Goal: Task Accomplishment & Management: Use online tool/utility

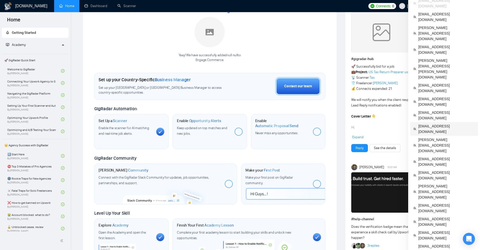
scroll to position [101, 0]
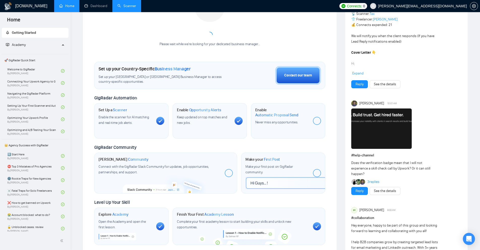
click at [119, 5] on link "Scanner" at bounding box center [126, 6] width 19 height 4
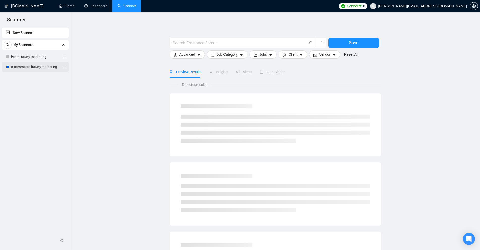
click at [31, 68] on link "e-commerce luxury marketing" at bounding box center [35, 67] width 48 height 10
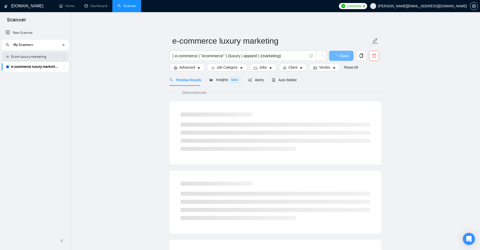
click at [45, 57] on link "Ecom luxury marketing" at bounding box center [35, 57] width 48 height 10
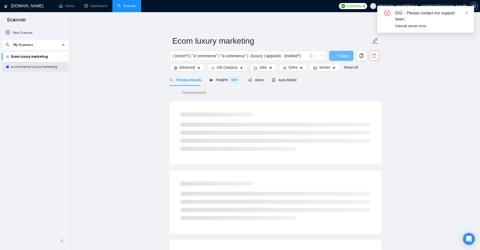
click at [26, 68] on link "e-commerce luxury marketing" at bounding box center [35, 67] width 48 height 10
click at [468, 12] on div "502: - Please contact our support team. Internal server error" at bounding box center [425, 19] width 97 height 27
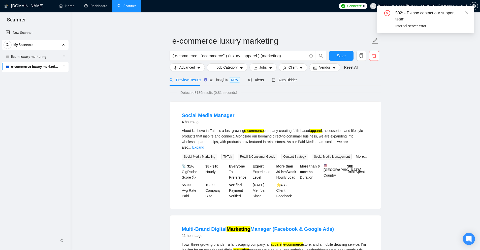
click at [466, 12] on icon "close" at bounding box center [466, 12] width 3 height 3
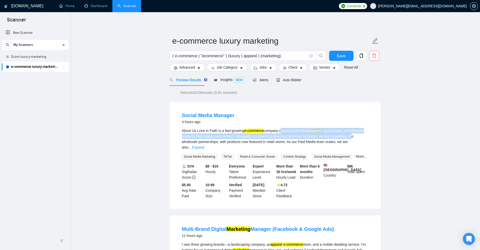
drag, startPoint x: 280, startPoint y: 127, endPoint x: 353, endPoint y: 134, distance: 73.1
click at [353, 134] on li "Social Media Manager 4 hours ago About Us Love in Faith is a fast-growing e-com…" at bounding box center [275, 155] width 199 height 95
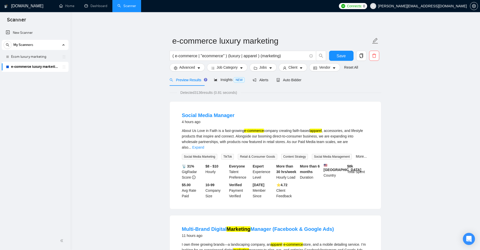
click at [353, 134] on div "About Us Love in Faith is a fast-growing e-commerce company creating faith-base…" at bounding box center [275, 139] width 187 height 22
click at [336, 132] on div "About Us Love in Faith is a fast-growing e-commerce company creating faith-base…" at bounding box center [275, 139] width 187 height 22
click at [362, 132] on div "About Us Love in Faith is a fast-growing e-commerce company creating faith-base…" at bounding box center [275, 139] width 187 height 22
drag, startPoint x: 362, startPoint y: 132, endPoint x: 231, endPoint y: 137, distance: 131.0
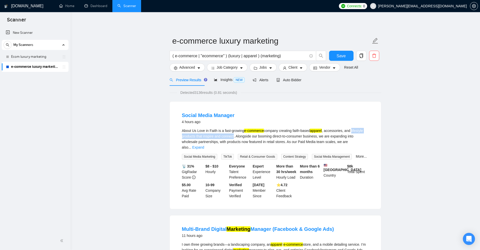
click at [231, 137] on div "About Us Love in Faith is a fast-growing e-commerce company creating faith-base…" at bounding box center [275, 139] width 187 height 22
click at [230, 137] on div "About Us Love in Faith is a fast-growing e-commerce company creating faith-base…" at bounding box center [275, 139] width 187 height 22
drag, startPoint x: 230, startPoint y: 137, endPoint x: 173, endPoint y: 130, distance: 58.1
click at [173, 130] on div "Social Media Manager 4 hours ago About Us Love in Faith is a fast-growing e-com…" at bounding box center [275, 154] width 211 height 107
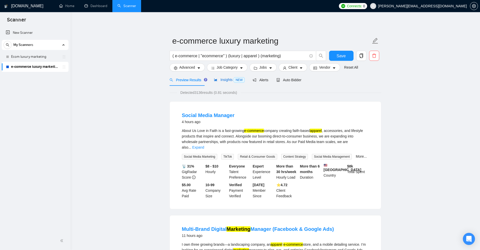
click at [224, 81] on span "Insights NEW" at bounding box center [229, 80] width 31 height 4
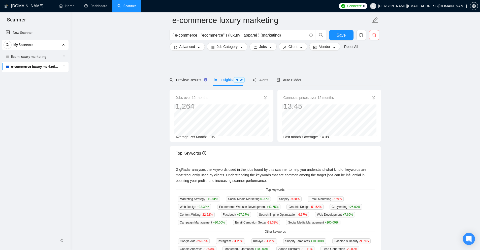
scroll to position [143, 0]
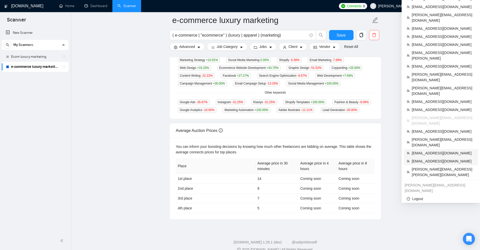
click at [430, 158] on span "muzzammil@qbitminds.com" at bounding box center [442, 161] width 63 height 6
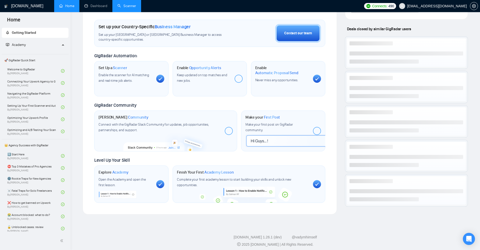
click at [130, 6] on link "Scanner" at bounding box center [126, 6] width 19 height 4
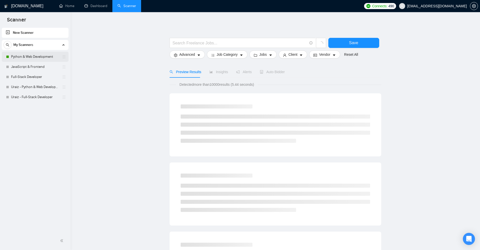
click at [24, 56] on link "Python & Web Development" at bounding box center [35, 57] width 48 height 10
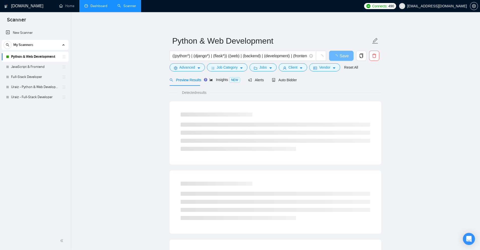
click at [100, 7] on link "Dashboard" at bounding box center [95, 6] width 23 height 4
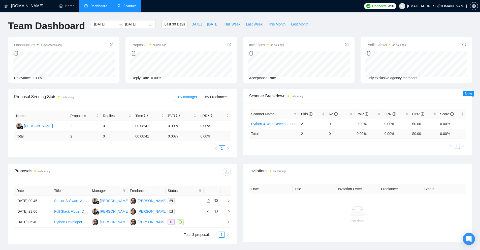
scroll to position [39, 0]
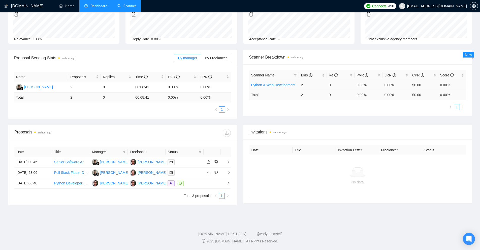
click at [286, 86] on link "Python & Web Development" at bounding box center [273, 85] width 44 height 4
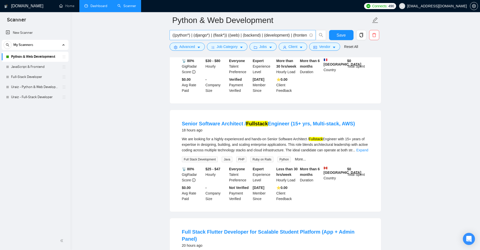
click at [261, 34] on input "((python*) | (django*) | (flask*)) ((web) | (backend) | (development) | (fronte…" at bounding box center [239, 35] width 134 height 6
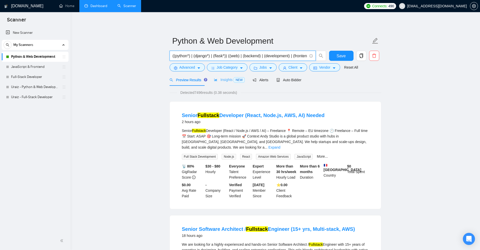
click at [216, 84] on div "Insights NEW" at bounding box center [229, 80] width 31 height 12
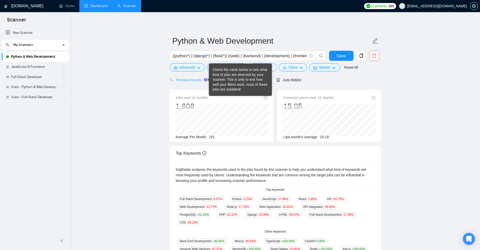
click at [175, 75] on div "Preview Results" at bounding box center [187, 80] width 36 height 12
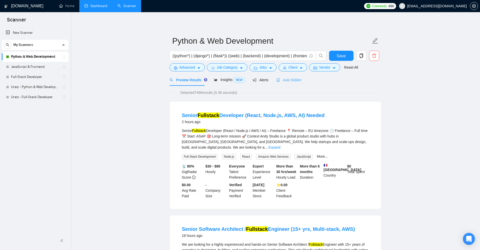
click at [292, 85] on div "Auto Bidder" at bounding box center [288, 80] width 25 height 12
click at [293, 82] on div "Auto Bidder" at bounding box center [288, 80] width 25 height 6
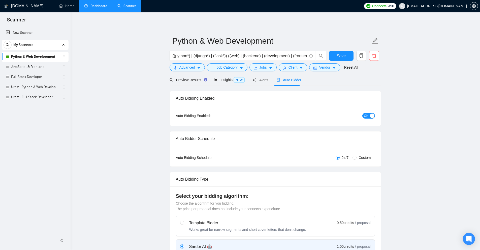
radio input "false"
radio input "true"
checkbox input "true"
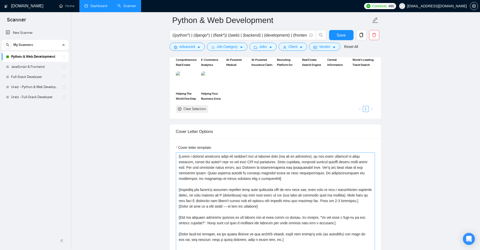
scroll to position [596, 0]
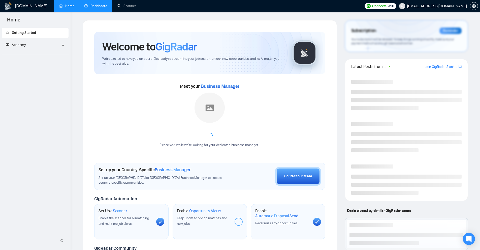
click at [99, 8] on link "Dashboard" at bounding box center [95, 6] width 23 height 4
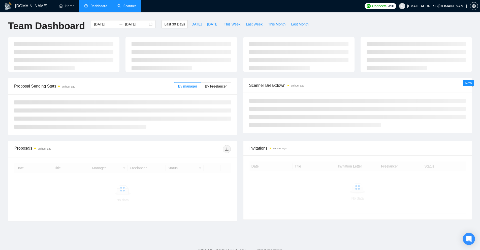
click at [129, 7] on link "Scanner" at bounding box center [126, 6] width 19 height 4
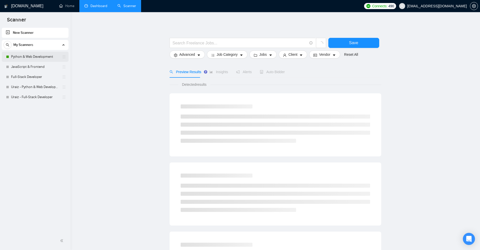
drag, startPoint x: 44, startPoint y: 56, endPoint x: 48, endPoint y: 55, distance: 3.9
click at [44, 56] on link "Python & Web Development" at bounding box center [35, 57] width 48 height 10
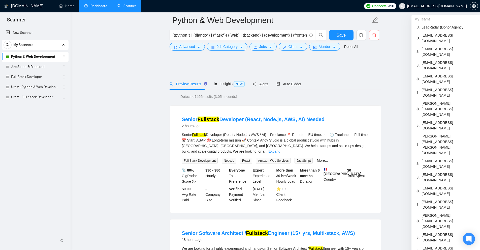
scroll to position [126, 0]
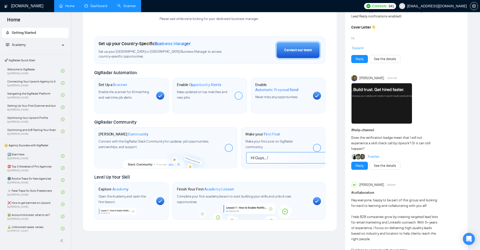
click at [129, 8] on link "Scanner" at bounding box center [126, 6] width 19 height 4
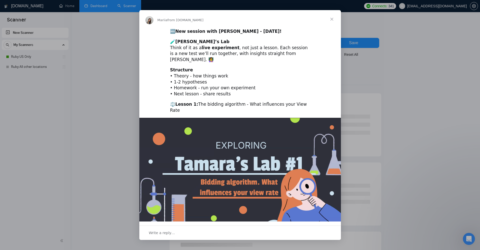
click at [373, 45] on div "Intercom messenger" at bounding box center [240, 125] width 480 height 250
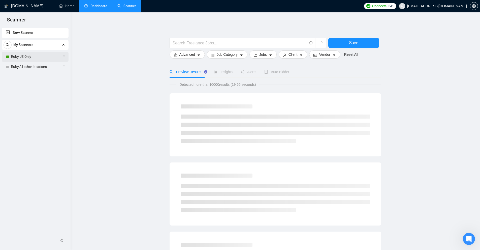
click at [43, 57] on link "Ruby US Only" at bounding box center [35, 57] width 48 height 10
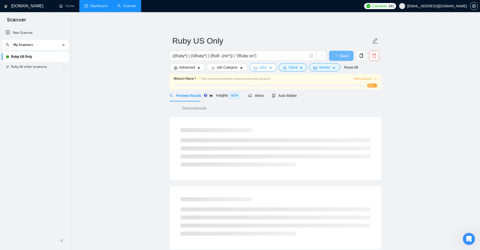
click at [274, 69] on button "Jobs" at bounding box center [262, 67] width 27 height 8
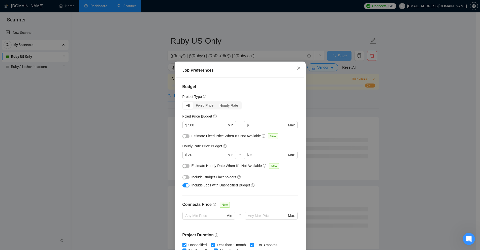
click at [369, 94] on div "Job Preferences Budget Project Type All Fixed Price Hourly Rate Fixed Price Bud…" at bounding box center [240, 125] width 480 height 250
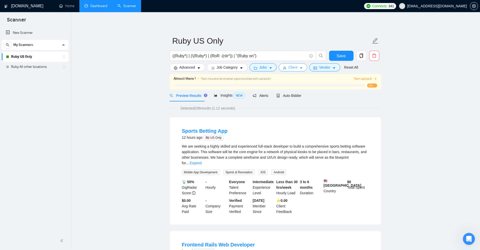
click at [296, 70] on button "Client" at bounding box center [292, 67] width 29 height 8
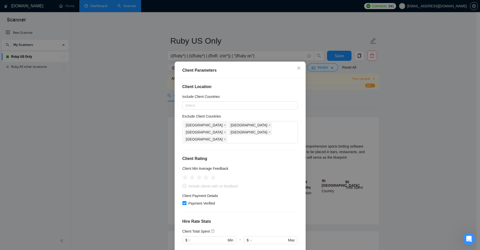
click at [313, 83] on div "Client Parameters Client Location Include Client Countries Select Exclude Clien…" at bounding box center [240, 125] width 480 height 250
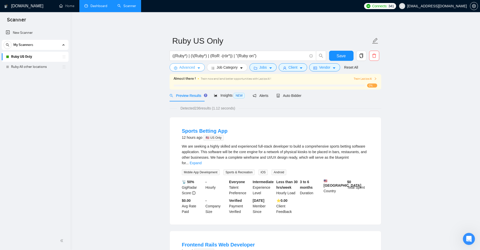
click at [201, 66] on button "Advanced" at bounding box center [186, 67] width 35 height 8
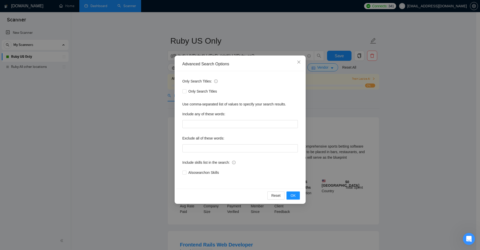
click at [323, 90] on div "Advanced Search Options Only Search Titles: Only Search Titles Use comma-separa…" at bounding box center [240, 125] width 480 height 250
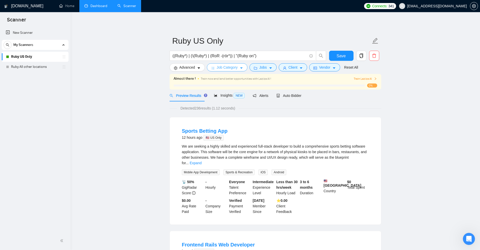
click at [237, 71] on button "Job Category" at bounding box center [227, 67] width 41 height 8
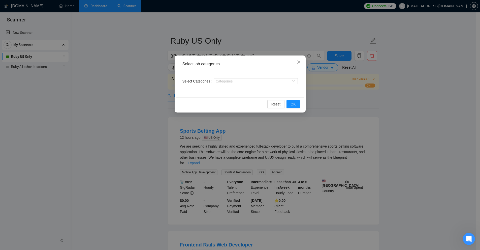
click at [333, 81] on div "Select job categories Select Categories Categories Reset OK" at bounding box center [240, 125] width 480 height 250
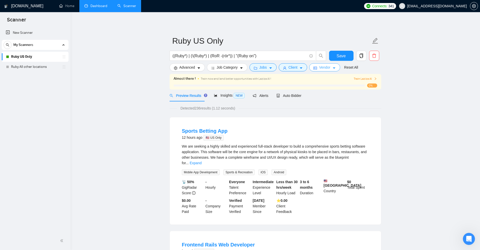
click at [319, 66] on span "Vendor" at bounding box center [324, 67] width 11 height 6
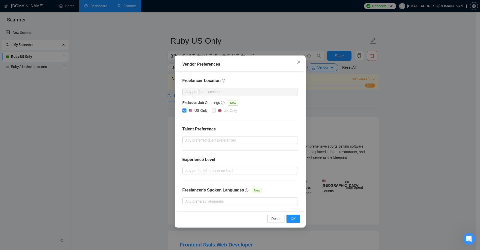
click at [357, 87] on div "Vendor Preferences Freelancer Location Any preffered locations Exclusive Job Op…" at bounding box center [240, 125] width 480 height 250
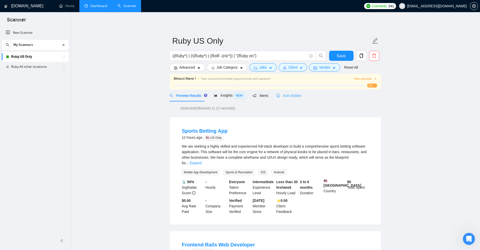
click at [298, 99] on div "Auto Bidder" at bounding box center [288, 95] width 25 height 12
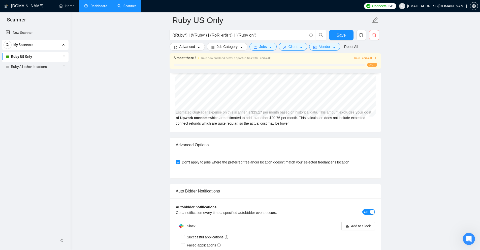
scroll to position [1187, 0]
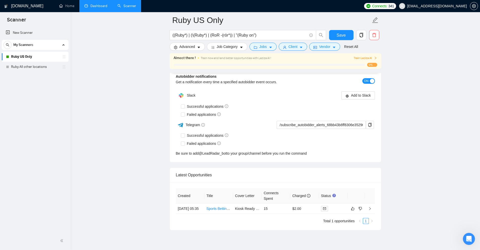
click at [87, 8] on link "Dashboard" at bounding box center [95, 6] width 23 height 4
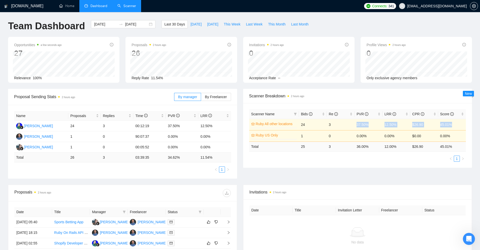
drag, startPoint x: 451, startPoint y: 126, endPoint x: 348, endPoint y: 122, distance: 103.0
click at [348, 122] on tr "Ruby All other locations 0% 24 3 37.50% 12.50% $26.90 45.01%" at bounding box center [357, 124] width 217 height 11
click at [359, 172] on div "Proposal Sending Stats 2 hours ago By manager By Freelancer Name Proposals Repl…" at bounding box center [240, 137] width 470 height 96
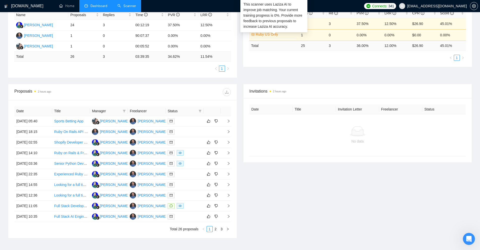
click at [288, 24] on div "This scanner uses Laziza AI to improve job matching. Your current training prog…" at bounding box center [273, 16] width 61 height 28
click at [268, 35] on link "Ruby US Only" at bounding box center [276, 34] width 40 height 6
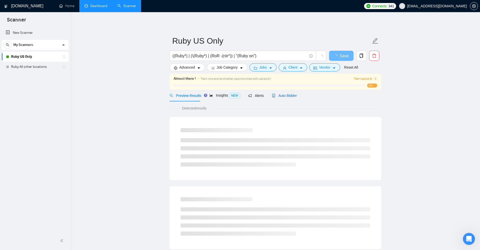
click at [279, 96] on span "Auto Bidder" at bounding box center [284, 95] width 25 height 4
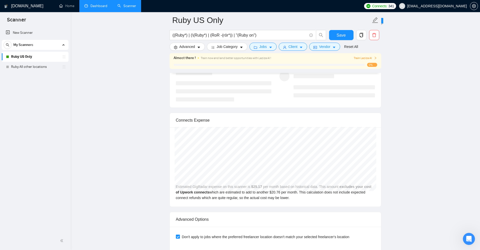
scroll to position [1211, 0]
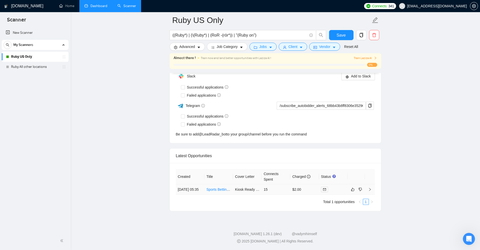
click at [267, 187] on td "15" at bounding box center [275, 189] width 29 height 10
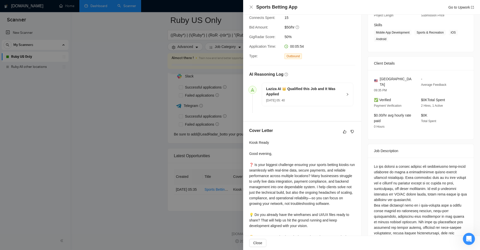
scroll to position [151, 0]
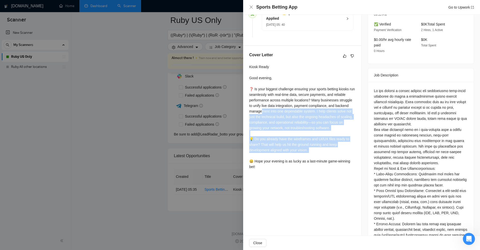
drag, startPoint x: 343, startPoint y: 156, endPoint x: 158, endPoint y: 76, distance: 201.2
click at [252, 107] on div "Kiosk Ready Good evening, ❓ Is your biggest challenge ensuring your sports bett…" at bounding box center [302, 116] width 106 height 105
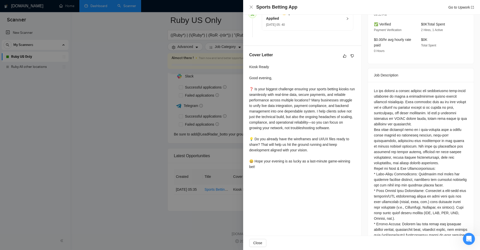
click at [75, 51] on div at bounding box center [240, 125] width 480 height 250
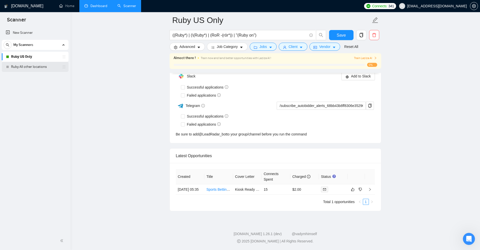
click at [41, 68] on link "Ruby All other locations" at bounding box center [35, 67] width 48 height 10
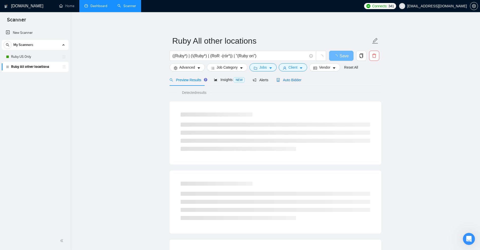
click at [285, 81] on span "Auto Bidder" at bounding box center [288, 80] width 25 height 4
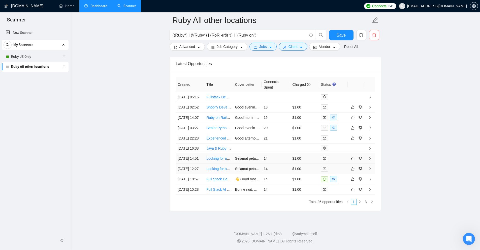
scroll to position [1333, 0]
click at [297, 174] on td "$1.00" at bounding box center [304, 179] width 29 height 10
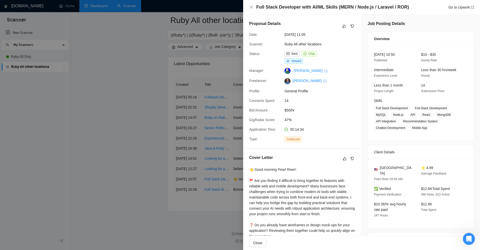
scroll to position [50, 0]
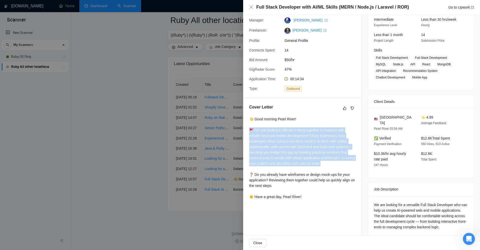
drag, startPoint x: 251, startPoint y: 128, endPoint x: 345, endPoint y: 165, distance: 100.8
click at [345, 165] on div "👋 Good morning Pearl River! 🚩 Are you finding it difficult to bring together AI…" at bounding box center [302, 157] width 106 height 83
drag, startPoint x: 336, startPoint y: 165, endPoint x: 264, endPoint y: 136, distance: 77.2
click at [264, 136] on div "👋 Good morning Pearl River! 🚩 Are you finding it difficult to bring together AI…" at bounding box center [302, 157] width 106 height 83
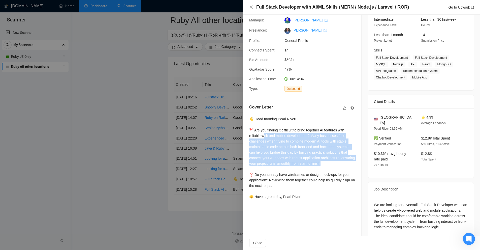
click at [264, 136] on div "👋 Good morning Pearl River! 🚩 Are you finding it difficult to bring together AI…" at bounding box center [302, 157] width 106 height 83
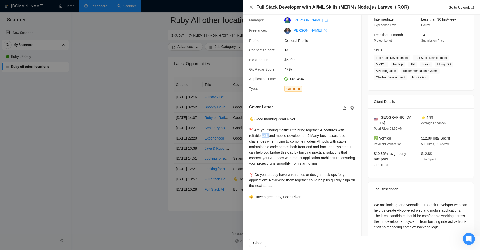
click at [264, 136] on div "👋 Good morning Pearl River! 🚩 Are you finding it difficult to bring together AI…" at bounding box center [302, 157] width 106 height 83
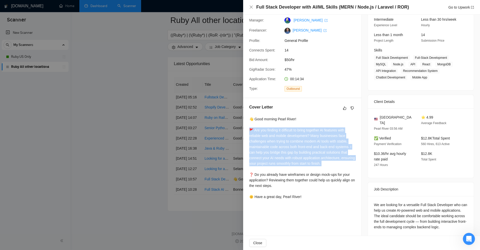
click at [264, 136] on div "👋 Good morning Pearl River! 🚩 Are you finding it difficult to bring together AI…" at bounding box center [302, 157] width 106 height 83
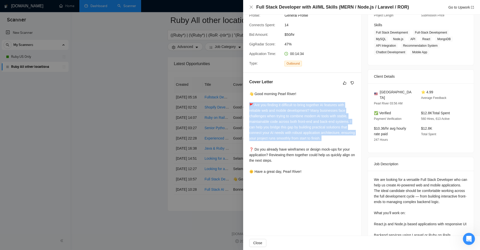
scroll to position [101, 0]
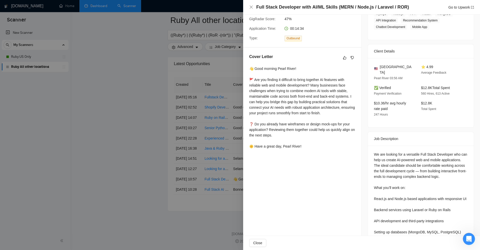
click at [280, 133] on div "👋 Good morning Pearl River! 🚩 Are you finding it difficult to bring together AI…" at bounding box center [302, 107] width 106 height 83
drag, startPoint x: 310, startPoint y: 145, endPoint x: 281, endPoint y: 146, distance: 29.2
click at [281, 146] on div "👋 Good morning Pearl River! 🚩 Are you finding it difficult to bring together AI…" at bounding box center [302, 107] width 106 height 83
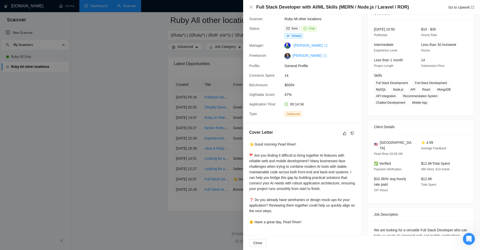
click at [310, 159] on div "👋 Good morning Pearl River! 🚩 Are you finding it difficult to bring together AI…" at bounding box center [302, 182] width 106 height 83
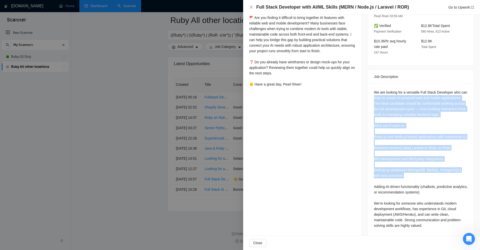
drag, startPoint x: 365, startPoint y: 90, endPoint x: 389, endPoint y: 178, distance: 91.0
click at [429, 185] on div "Job Posting Details Overview 10 Sep, 2025 10:50 Published $10 - $30 Hourly Rate…" at bounding box center [420, 47] width 118 height 390
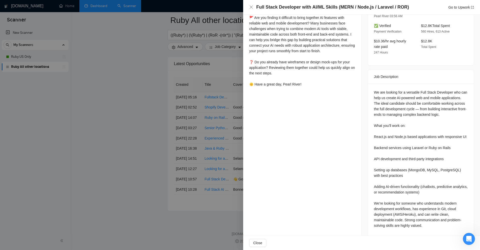
click at [210, 123] on div at bounding box center [240, 125] width 480 height 250
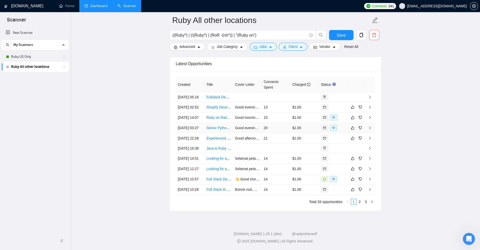
click at [295, 123] on td "$1.00" at bounding box center [304, 128] width 29 height 10
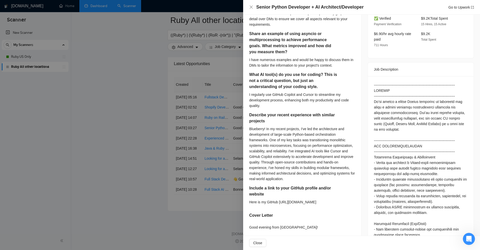
click at [243, 93] on div "Briefly describe a complex dependency graph you orchestrated. What made it comp…" at bounding box center [302, 143] width 118 height 331
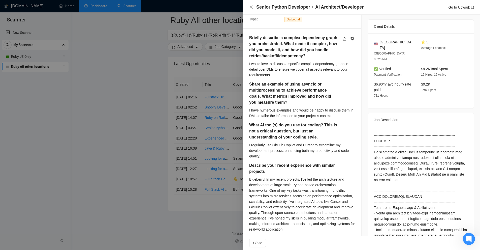
scroll to position [87, 0]
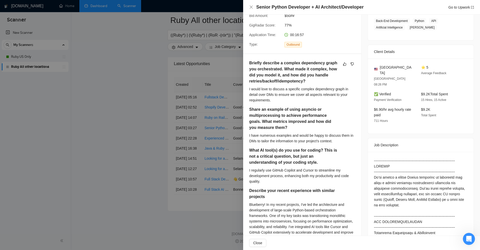
click at [236, 95] on div at bounding box center [240, 125] width 480 height 250
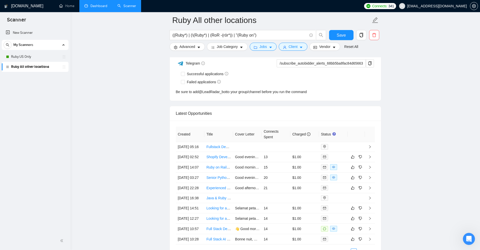
scroll to position [1333, 0]
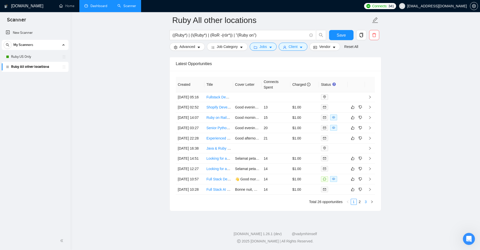
click at [366, 200] on link "3" at bounding box center [366, 202] width 6 height 6
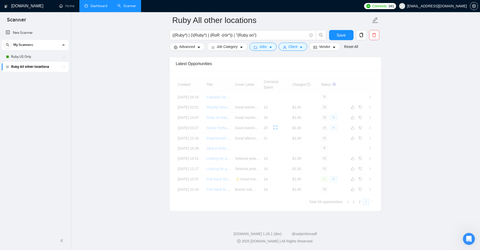
scroll to position [1272, 0]
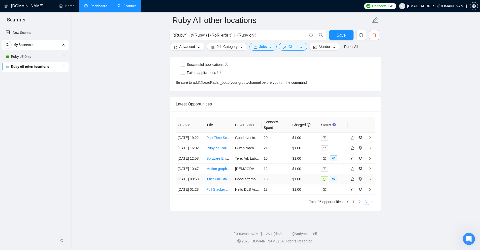
click at [301, 174] on td "$1.00" at bounding box center [304, 179] width 29 height 10
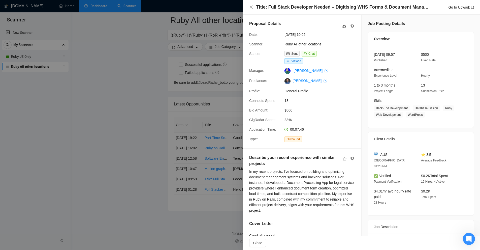
click at [218, 106] on div at bounding box center [240, 125] width 480 height 250
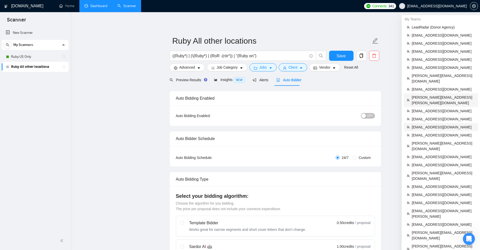
scroll to position [101, 0]
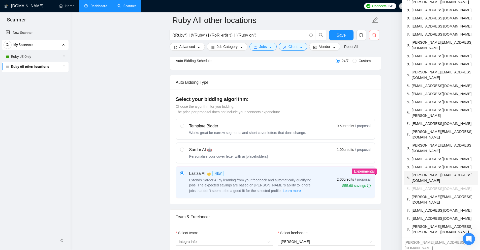
click at [429, 172] on span "[PERSON_NAME][EMAIL_ADDRESS][DOMAIN_NAME]" at bounding box center [442, 177] width 63 height 11
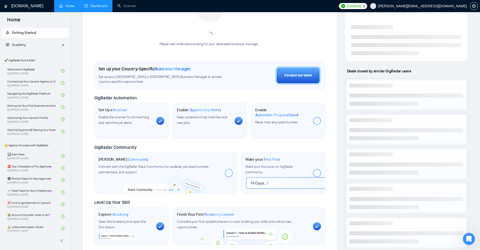
click at [107, 5] on link "Dashboard" at bounding box center [95, 6] width 23 height 4
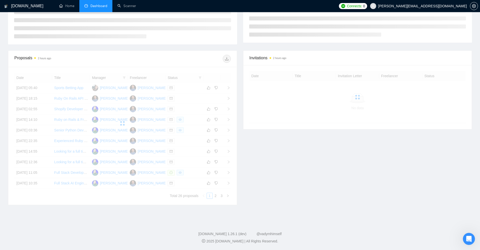
scroll to position [37, 0]
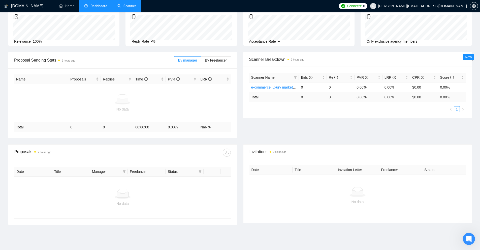
click at [122, 6] on link "Scanner" at bounding box center [126, 6] width 19 height 4
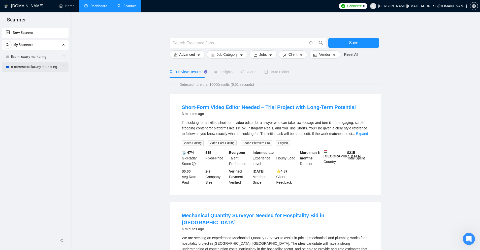
click at [39, 64] on link "e-commerce luxury marketing" at bounding box center [35, 67] width 48 height 10
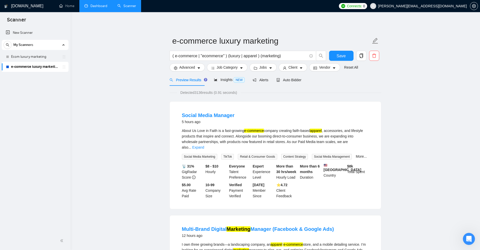
click at [93, 8] on link "Dashboard" at bounding box center [95, 6] width 23 height 4
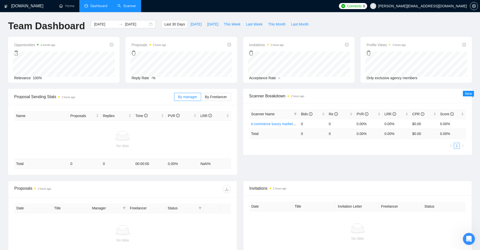
click at [129, 6] on link "Scanner" at bounding box center [126, 6] width 19 height 4
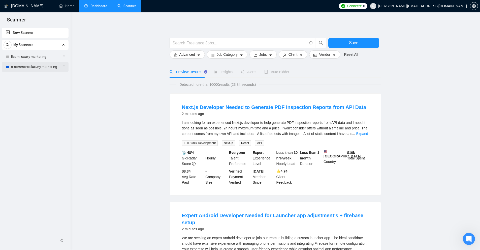
click at [26, 63] on link "e-commerce luxury marketing" at bounding box center [35, 67] width 48 height 10
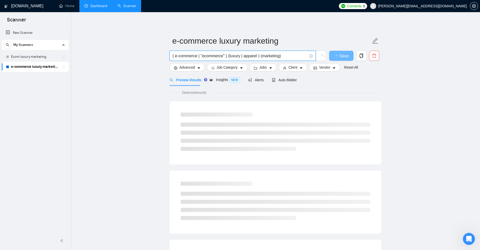
drag, startPoint x: 289, startPoint y: 57, endPoint x: 160, endPoint y: 53, distance: 129.0
click at [160, 53] on main "e-commerce luxury marketing ( e-commerce | "ecommerce" ) (luxury | apparel ) (m…" at bounding box center [275, 230] width 393 height 420
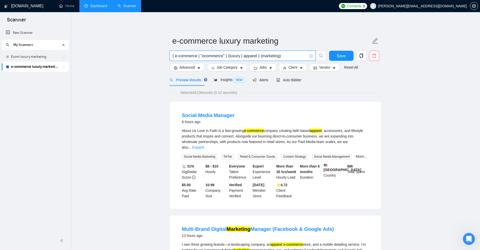
click at [204, 145] on link "Expand" at bounding box center [198, 147] width 12 height 4
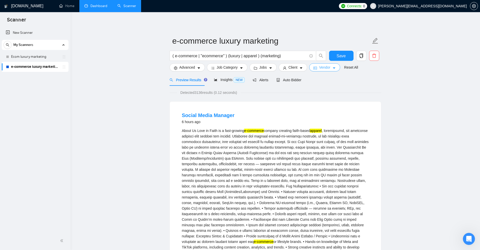
click at [332, 68] on icon "caret-down" at bounding box center [334, 68] width 4 height 4
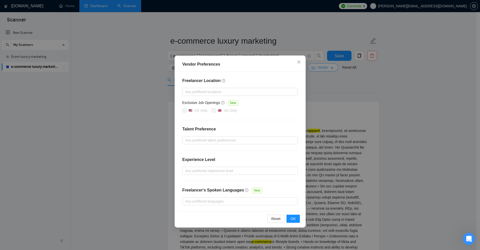
click at [331, 68] on div "Vendor Preferences Freelancer Location Any preffered locations Exclusive Job Op…" at bounding box center [240, 125] width 480 height 250
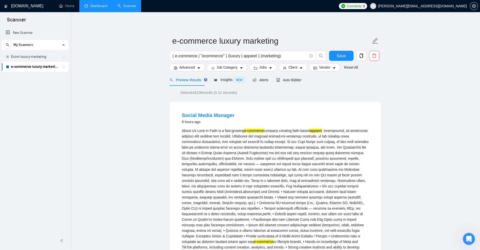
click at [35, 64] on link "e-commerce luxury marketing" at bounding box center [35, 67] width 48 height 10
click at [37, 58] on link "Ecom luxury marketing" at bounding box center [35, 57] width 48 height 10
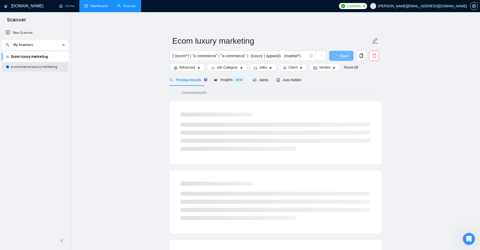
click at [36, 63] on link "e-commerce luxury marketing" at bounding box center [35, 67] width 48 height 10
click at [39, 57] on link "Ecom luxury marketing" at bounding box center [35, 57] width 48 height 10
click at [34, 64] on link "e-commerce luxury marketing" at bounding box center [35, 67] width 48 height 10
click at [40, 55] on link "Ecom luxury marketing" at bounding box center [35, 57] width 48 height 10
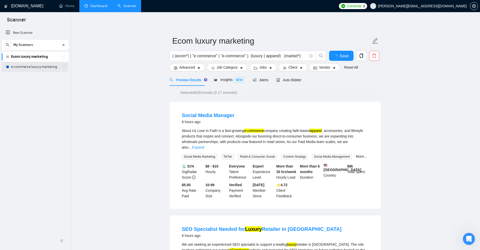
click at [37, 66] on link "e-commerce luxury marketing" at bounding box center [35, 67] width 48 height 10
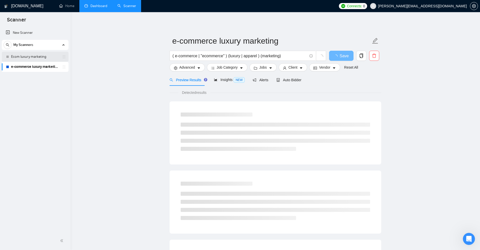
click at [49, 58] on link "Ecom luxury marketing" at bounding box center [35, 57] width 48 height 10
click at [41, 69] on link "e-commerce luxury marketing" at bounding box center [35, 67] width 48 height 10
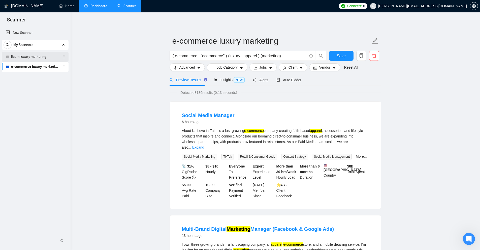
click at [29, 57] on link "Ecom luxury marketing" at bounding box center [35, 57] width 48 height 10
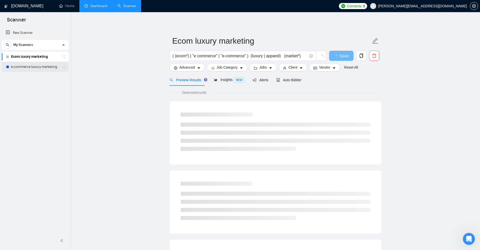
click at [29, 67] on link "e-commerce luxury marketing" at bounding box center [35, 67] width 48 height 10
click at [41, 60] on link "Ecom luxury marketing" at bounding box center [35, 57] width 48 height 10
click at [37, 65] on link "e-commerce luxury marketing" at bounding box center [35, 67] width 48 height 10
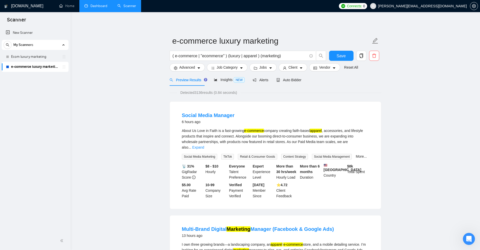
click at [91, 8] on link "Dashboard" at bounding box center [95, 6] width 23 height 4
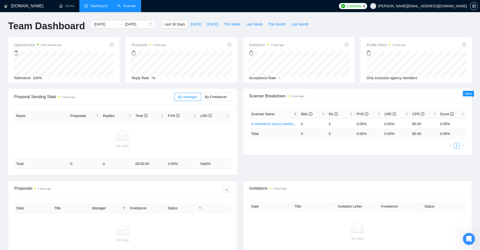
click at [336, 171] on div "Proposal Sending Stats 2 hours ago By manager By Freelancer Name Proposals Repl…" at bounding box center [240, 135] width 470 height 92
click at [287, 154] on div "Scanner Name Bids Re PVR LRR CPR Score e-commerce luxury marketing 0 0 0.00% 0.…" at bounding box center [357, 129] width 229 height 52
click at [130, 7] on link "Scanner" at bounding box center [126, 6] width 19 height 4
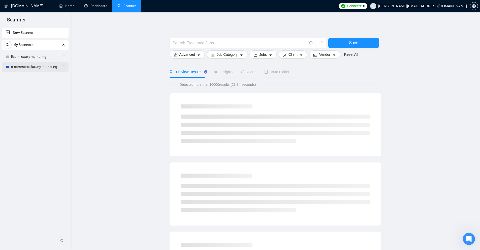
click at [34, 66] on link "e-commerce luxury marketing" at bounding box center [35, 67] width 48 height 10
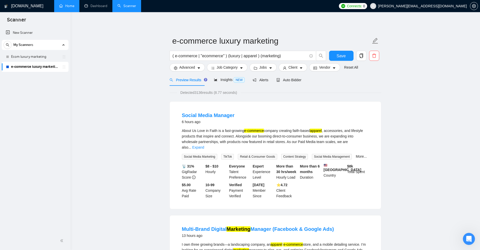
click at [74, 5] on link "Home" at bounding box center [66, 6] width 15 height 4
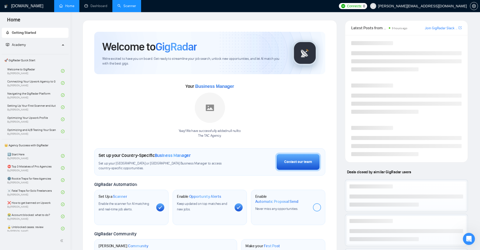
click at [434, 30] on link "Join GigRadar Slack Community" at bounding box center [440, 28] width 33 height 6
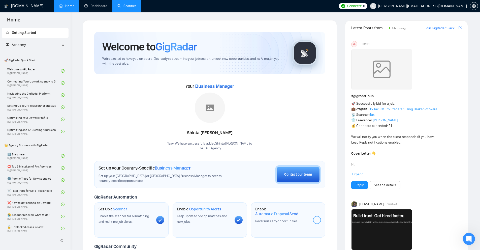
click at [294, 95] on div "Your Business Manager Shinta Surya Ningsih Yaay! We have successfully added Shi…" at bounding box center [209, 116] width 231 height 68
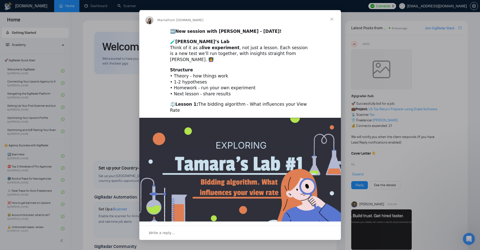
click at [396, 170] on div "Intercom messenger" at bounding box center [240, 125] width 480 height 250
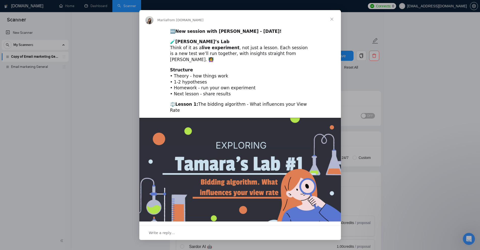
click at [437, 43] on div "Intercom messenger" at bounding box center [240, 125] width 480 height 250
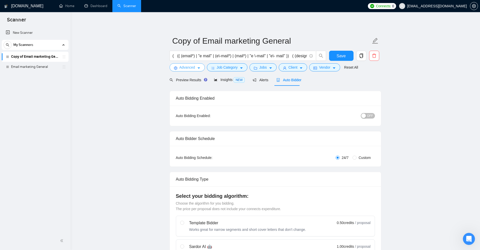
click at [181, 68] on span "Advanced" at bounding box center [187, 67] width 16 height 6
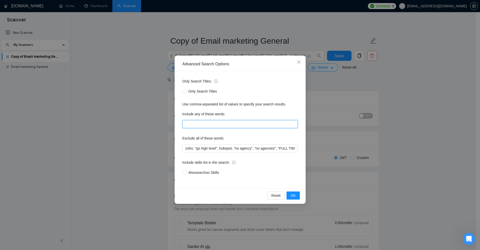
click at [218, 125] on input "text" at bounding box center [239, 124] width 115 height 8
paste input ""to apply", "(to apply", "[to apply", ".to apply", "/to apply", "*to apply", "*…"
type input ""to apply", "(to apply", "[to apply", ".to apply", "/to apply", "*to apply", "*…"
click at [411, 121] on div "Advanced Search Options Only Search Titles: Only Search Titles Use comma-separa…" at bounding box center [240, 125] width 480 height 250
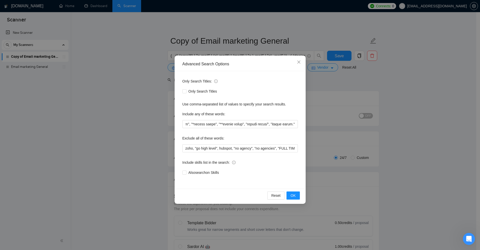
scroll to position [0, 0]
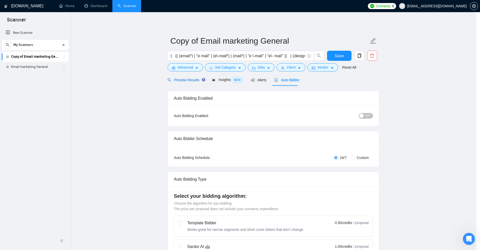
click at [185, 79] on span "Preview Results" at bounding box center [185, 80] width 36 height 4
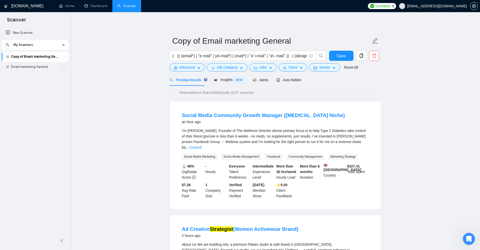
click at [374, 141] on div "Social Media Community Growth Manager (Health Coaching Niche) an hour ago I’m F…" at bounding box center [275, 154] width 211 height 107
click at [201, 145] on link "Expand" at bounding box center [196, 147] width 12 height 4
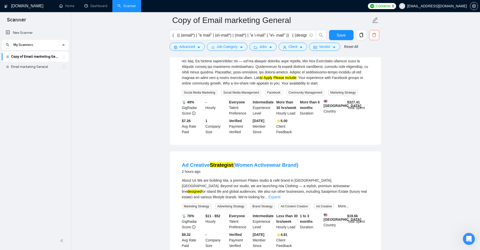
scroll to position [327, 0]
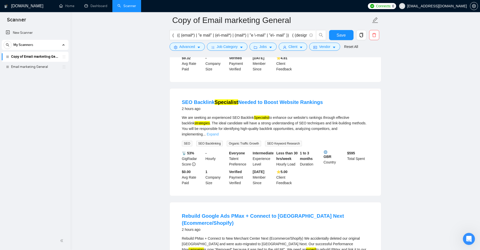
click at [218, 132] on link "Expand" at bounding box center [212, 134] width 12 height 4
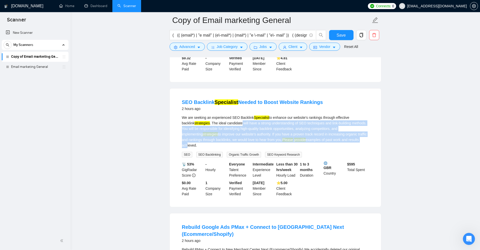
drag, startPoint x: 329, startPoint y: 142, endPoint x: 227, endPoint y: 124, distance: 103.7
click at [227, 124] on div "We are seeking an experienced SEO Backlink Specialist to enhance our website's …" at bounding box center [275, 131] width 187 height 33
click at [226, 124] on div "We are seeking an experienced SEO Backlink Specialist to enhance our website's …" at bounding box center [275, 131] width 187 height 33
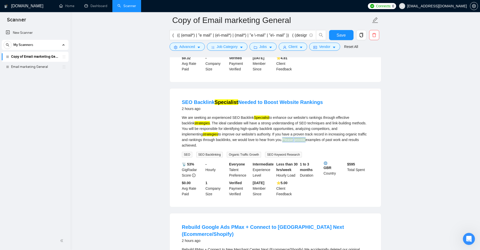
drag, startPoint x: 250, startPoint y: 139, endPoint x: 272, endPoint y: 140, distance: 21.9
click at [272, 140] on div "We are seeking an experienced SEO Backlink Specialist to enhance our website's …" at bounding box center [275, 131] width 187 height 33
click at [273, 140] on div "We are seeking an experienced SEO Backlink Specialist to enhance our website's …" at bounding box center [275, 131] width 187 height 33
drag, startPoint x: 273, startPoint y: 140, endPoint x: 287, endPoint y: 139, distance: 14.6
click at [287, 139] on div "We are seeking an experienced SEO Backlink Specialist to enhance our website's …" at bounding box center [275, 131] width 187 height 33
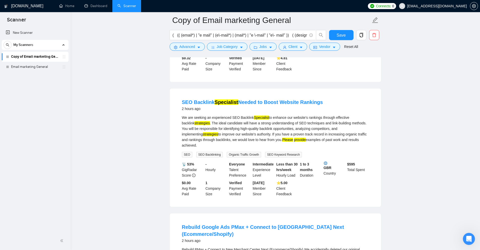
click at [291, 139] on div "We are seeking an experienced SEO Backlink Specialist to enhance our website's …" at bounding box center [275, 131] width 187 height 33
drag, startPoint x: 289, startPoint y: 141, endPoint x: 296, endPoint y: 141, distance: 7.1
click at [296, 141] on div "We are seeking an experienced SEO Backlink Specialist to enhance our website's …" at bounding box center [275, 131] width 187 height 33
click at [328, 143] on div "We are seeking an experienced SEO Backlink Specialist to enhance our website's …" at bounding box center [275, 131] width 187 height 33
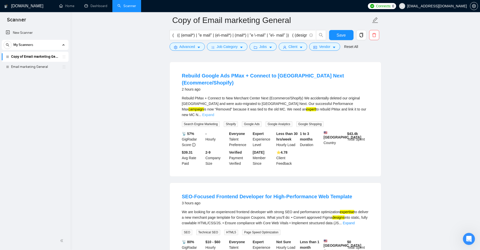
click at [214, 113] on link "Expand" at bounding box center [208, 115] width 12 height 4
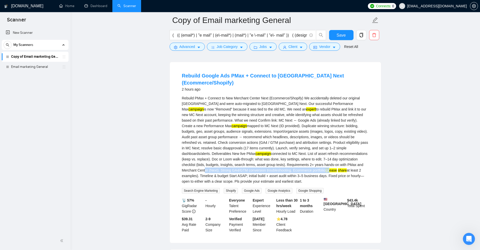
drag, startPoint x: 288, startPoint y: 161, endPoint x: 333, endPoint y: 162, distance: 45.1
click at [333, 162] on div "Rebuild PMax + Connect to New Merchant Center Next (Ecommerce/Shopify) We accid…" at bounding box center [275, 139] width 187 height 89
drag, startPoint x: 325, startPoint y: 164, endPoint x: 277, endPoint y: 166, distance: 47.9
click at [277, 166] on div "Rebuild PMax + Connect to New Merchant Center Next (Ecommerce/Shopify) We accid…" at bounding box center [275, 139] width 187 height 89
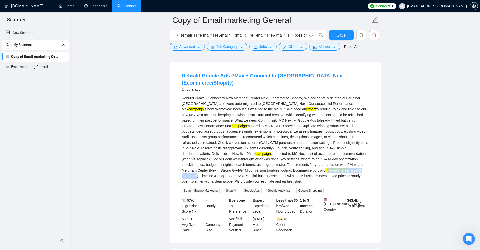
click at [325, 168] on mark "(please" at bounding box center [331, 170] width 12 height 4
click at [335, 164] on div "Rebuild PMax + Connect to New Merchant Center Next (Ecommerce/Shopify) We accid…" at bounding box center [275, 139] width 187 height 89
drag, startPoint x: 336, startPoint y: 164, endPoint x: 350, endPoint y: 165, distance: 14.7
click at [350, 165] on div "Rebuild PMax + Connect to New Merchant Center Next (Ecommerce/Shopify) We accid…" at bounding box center [275, 139] width 187 height 89
copy div "Timeline & budget"
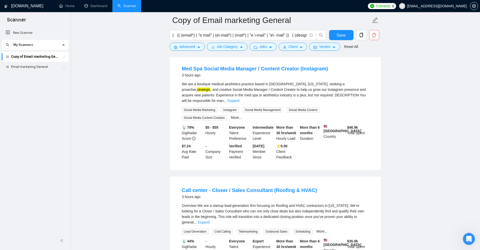
scroll to position [629, 0]
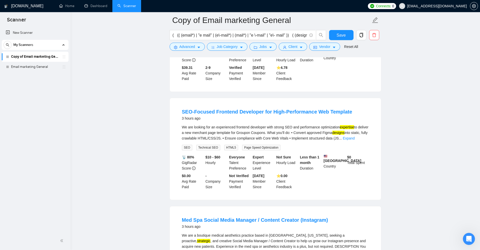
click at [362, 132] on div "We are looking for an experienced frontend developer with strong SEO and perfor…" at bounding box center [275, 132] width 187 height 17
click at [354, 136] on link "Expand" at bounding box center [348, 138] width 12 height 4
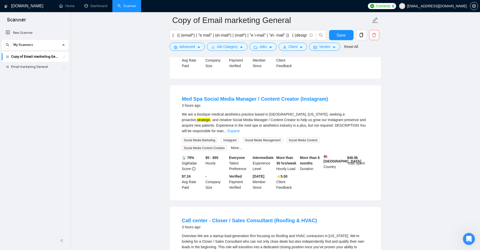
scroll to position [730, 0]
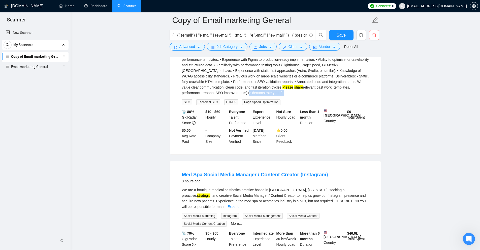
drag, startPoint x: 362, startPoint y: 84, endPoint x: 214, endPoint y: 89, distance: 148.9
click at [214, 89] on div "We are looking for an experienced frontend developer with strong SEO and perfor…" at bounding box center [275, 59] width 187 height 72
copy div "to demonstrate your fit"
click at [186, 48] on span "Advanced" at bounding box center [187, 47] width 16 height 6
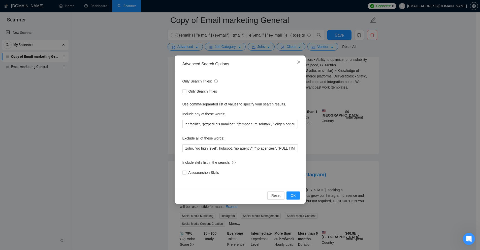
scroll to position [0, 7906]
click at [391, 133] on div "Advanced Search Options Only Search Titles: Only Search Titles Use comma-separa…" at bounding box center [240, 125] width 480 height 250
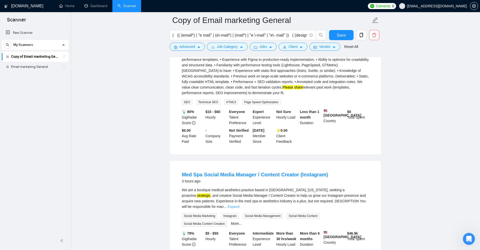
click at [239, 204] on link "Expand" at bounding box center [233, 206] width 12 height 4
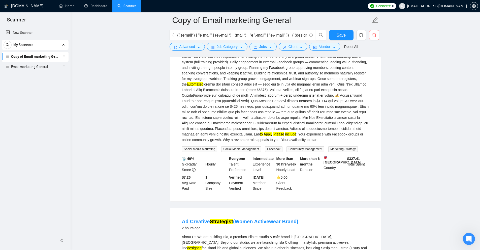
scroll to position [0, 0]
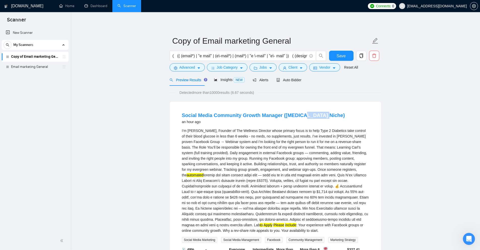
drag, startPoint x: 320, startPoint y: 109, endPoint x: 298, endPoint y: 109, distance: 21.7
click at [298, 109] on li "Social Media Community Growth Manager (Health Coaching Niche) an hour ago I’m F…" at bounding box center [275, 197] width 199 height 178
copy link "Coaching"
drag, startPoint x: 326, startPoint y: 147, endPoint x: 329, endPoint y: 148, distance: 3.1
click at [329, 148] on div "I’m Fiona Evans, Founder of The Wellness Director whose primary focus is to hel…" at bounding box center [275, 180] width 187 height 105
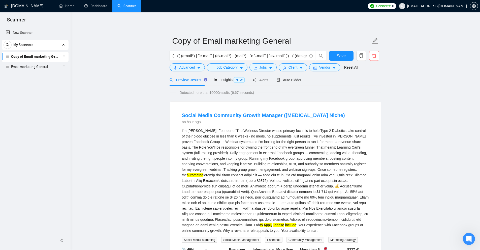
click at [333, 146] on div "I’m Fiona Evans, Founder of The Wellness Director whose primary focus is to hel…" at bounding box center [275, 180] width 187 height 105
drag, startPoint x: 331, startPoint y: 147, endPoint x: 328, endPoint y: 147, distance: 3.5
click at [328, 147] on div "I’m Fiona Evans, Founder of The Wellness Director whose primary focus is to hel…" at bounding box center [275, 180] width 187 height 105
drag, startPoint x: 320, startPoint y: 146, endPoint x: 327, endPoint y: 147, distance: 7.1
click at [327, 147] on div "I’m Fiona Evans, Founder of The Wellness Director whose primary focus is to hel…" at bounding box center [275, 180] width 187 height 105
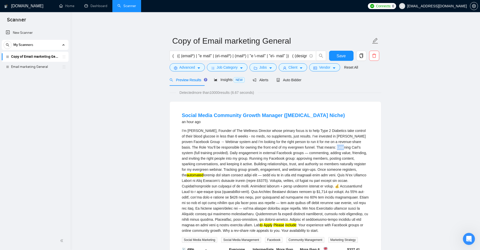
copy div "Learn"
drag, startPoint x: 333, startPoint y: 147, endPoint x: 319, endPoint y: 147, distance: 13.6
click at [319, 147] on div "I’m Fiona Evans, Founder of The Wellness Director whose primary focus is to hel…" at bounding box center [275, 180] width 187 height 105
copy div "Learning"
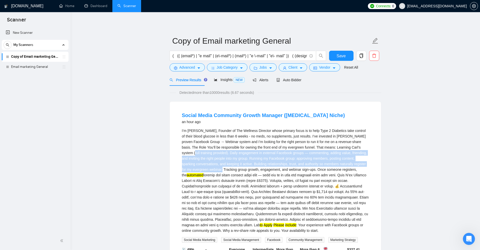
drag, startPoint x: 356, startPoint y: 147, endPoint x: 213, endPoint y: 167, distance: 145.0
click at [213, 167] on div "I’m Fiona Evans, Founder of The Wellness Director whose primary focus is to hel…" at bounding box center [275, 180] width 187 height 105
click at [209, 168] on div "I’m Fiona Evans, Founder of The Wellness Director whose primary focus is to hel…" at bounding box center [275, 180] width 187 height 105
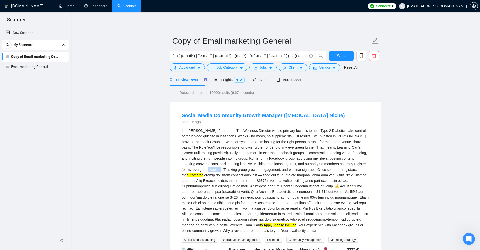
click at [209, 168] on div "I’m Fiona Evans, Founder of The Wellness Director whose primary focus is to hel…" at bounding box center [275, 180] width 187 height 105
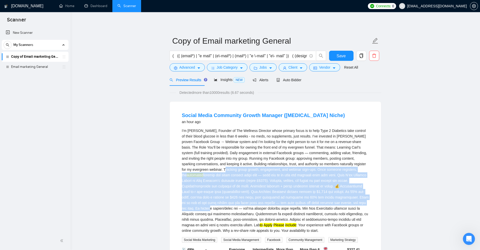
drag, startPoint x: 216, startPoint y: 167, endPoint x: 365, endPoint y: 200, distance: 152.6
click at [365, 200] on div "I’m Fiona Evans, Founder of The Wellness Director whose primary focus is to hel…" at bounding box center [275, 180] width 187 height 105
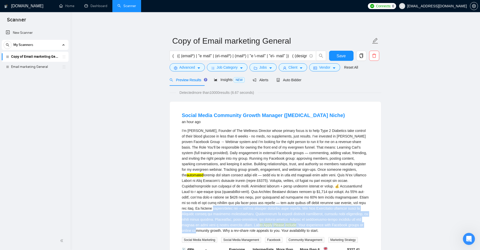
drag, startPoint x: 353, startPoint y: 201, endPoint x: 351, endPoint y: 218, distance: 17.1
click at [347, 223] on li "Social Media Community Growth Manager (Health Coaching Niche) an hour ago I’m F…" at bounding box center [275, 197] width 199 height 178
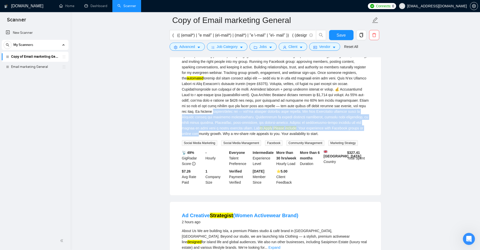
scroll to position [176, 0]
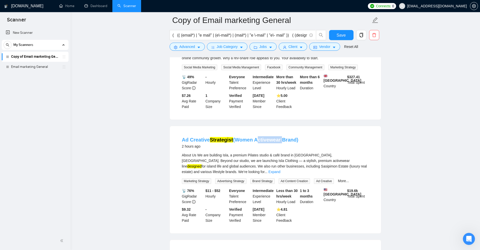
drag, startPoint x: 253, startPoint y: 139, endPoint x: 278, endPoint y: 139, distance: 25.2
click at [278, 139] on li "Ad Creative Strategist (Women Activewear Brand) 2 hours ago About Us We are bui…" at bounding box center [275, 179] width 199 height 95
copy link "Activewear"
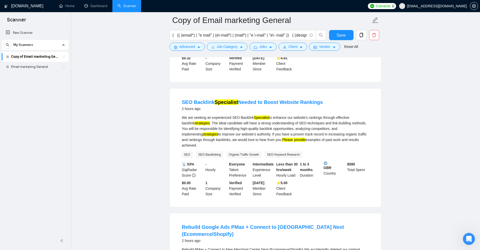
scroll to position [302, 0]
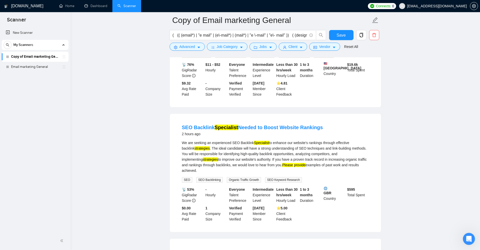
click at [33, 8] on div "[DOMAIN_NAME]" at bounding box center [25, 6] width 42 height 12
click at [74, 8] on link "Home" at bounding box center [66, 6] width 15 height 4
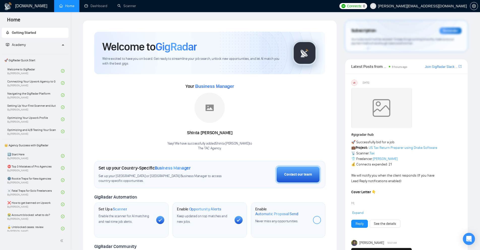
click at [438, 66] on link "Join GigRadar Slack Community" at bounding box center [440, 67] width 33 height 6
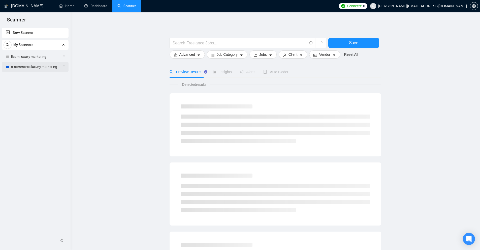
click at [38, 67] on link "e-commerce luxury marketing" at bounding box center [35, 67] width 48 height 10
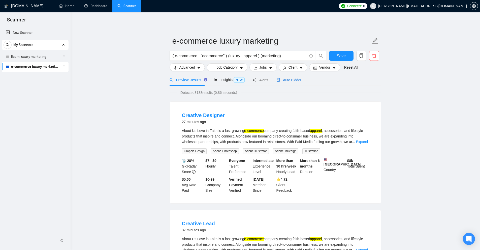
click at [290, 78] on span "Auto Bidder" at bounding box center [288, 80] width 25 height 4
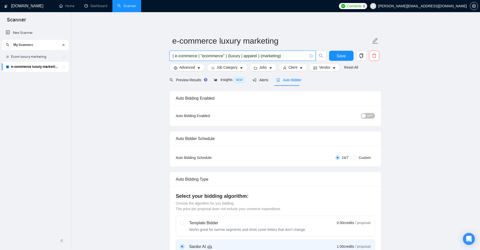
drag, startPoint x: 254, startPoint y: 55, endPoint x: 235, endPoint y: 55, distance: 18.9
click at [235, 55] on input "( e-commerce | "ecommerce" ) (luxury | apparel ) (marketing)" at bounding box center [239, 56] width 134 height 6
click at [200, 55] on input "( e-commerce | "ecommerce" ) (luxury | apparel ) (marketing)" at bounding box center [239, 56] width 134 height 6
drag, startPoint x: 226, startPoint y: 56, endPoint x: 157, endPoint y: 54, distance: 69.0
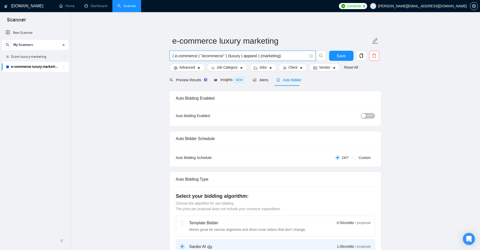
click at [224, 55] on input "( e-commerce | "ecommerce" ) (luxury | apparel ) (marketing)" at bounding box center [239, 56] width 134 height 6
drag, startPoint x: 225, startPoint y: 55, endPoint x: 191, endPoint y: 55, distance: 34.2
click at [180, 55] on input "( e-commerce | "ecommerce" ) (luxury | apparel ) (marketing)" at bounding box center [239, 56] width 134 height 6
click at [34, 57] on link "Ecom luxury marketing" at bounding box center [35, 57] width 48 height 10
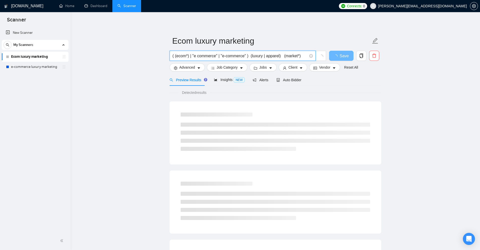
drag, startPoint x: 249, startPoint y: 56, endPoint x: 254, endPoint y: 55, distance: 5.1
click at [188, 55] on input "( (ecom*) | "e commerce" | "e-commerce" ) (luxury | apparel) (market*)" at bounding box center [239, 56] width 134 height 6
click at [264, 55] on input "( (ecom*) | "e commerce" | "e-commerce" ) (luxury | apparel) (market*)" at bounding box center [239, 56] width 134 height 6
drag, startPoint x: 245, startPoint y: 56, endPoint x: 272, endPoint y: 57, distance: 26.7
click at [272, 57] on input "( (ecom*) | "e commerce" | "e-commerce" ) (luxury | apparel) (market*)" at bounding box center [239, 56] width 134 height 6
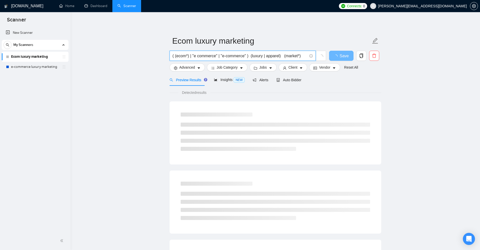
click at [273, 56] on input "( (ecom*) | "e commerce" | "e-commerce" ) (luxury | apparel) (market*)" at bounding box center [239, 56] width 134 height 6
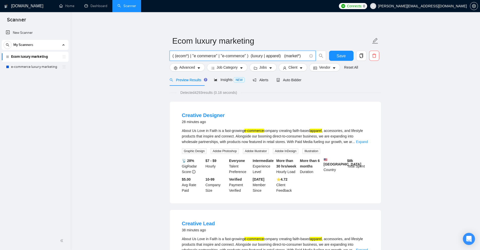
drag, startPoint x: 283, startPoint y: 55, endPoint x: 299, endPoint y: 55, distance: 16.6
click at [299, 55] on input "( (ecom*) | "e commerce" | "e-commerce" ) (luxury | apparel) (market*)" at bounding box center [239, 56] width 134 height 6
click at [291, 55] on input "( (ecom*) | "e commerce" | "e-commerce" ) (luxury | apparel) (market*)" at bounding box center [239, 56] width 134 height 6
drag, startPoint x: 287, startPoint y: 55, endPoint x: 298, endPoint y: 55, distance: 11.6
click at [298, 55] on input "( (ecom*) | "e commerce" | "e-commerce" ) (luxury | apparel) (market*)" at bounding box center [239, 56] width 134 height 6
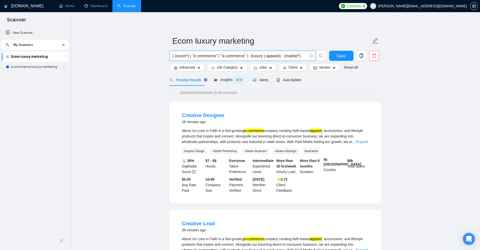
click at [274, 55] on input "( (ecom*) | "e commerce" | "e-commerce" ) (luxury | apparel) (market*)" at bounding box center [239, 56] width 134 height 6
drag, startPoint x: 265, startPoint y: 55, endPoint x: 278, endPoint y: 55, distance: 13.8
click at [278, 55] on input "( (ecom*) | "e commerce" | "e-commerce" ) (luxury | apparel) (market*)" at bounding box center [239, 56] width 134 height 6
click at [279, 55] on input "( (ecom*) | "e commerce" | "e-commerce" ) (luxury | apparel) (market*)" at bounding box center [239, 56] width 134 height 6
drag, startPoint x: 231, startPoint y: 56, endPoint x: 162, endPoint y: 55, distance: 68.2
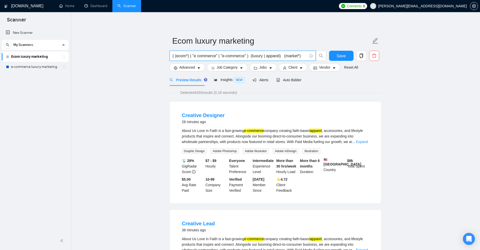
click at [259, 54] on input "( (ecom*) | "e commerce" | "e-commerce" ) (luxury | apparel) (market*)" at bounding box center [239, 56] width 134 height 6
click at [255, 55] on input "( (ecom*) | "e commerce" | "e-commerce" ) (luxury | apparel) (market*)" at bounding box center [239, 56] width 134 height 6
drag, startPoint x: 255, startPoint y: 55, endPoint x: 284, endPoint y: 55, distance: 29.0
click at [273, 56] on input "( (ecom*) | "e commerce" | "e-commerce" ) (luxury | apparel) (market*)" at bounding box center [239, 56] width 134 height 6
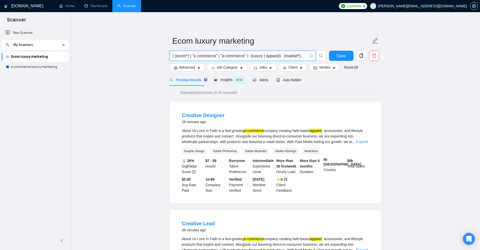
click at [293, 54] on input "( (ecom*) | "e commerce" | "e-commerce" ) (luxury | apparel) (market*)" at bounding box center [239, 56] width 134 height 6
drag, startPoint x: 248, startPoint y: 55, endPoint x: 194, endPoint y: 56, distance: 54.4
click at [194, 56] on input "( (ecom*) | "e commerce" | "e-commerce" ) (luxury | apparel) (market*)" at bounding box center [239, 56] width 134 height 6
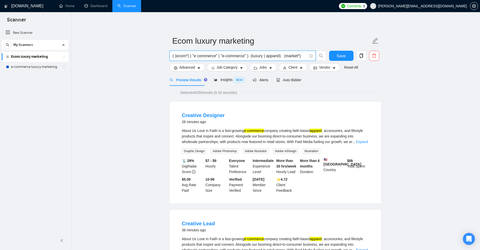
drag, startPoint x: 252, startPoint y: 56, endPoint x: 281, endPoint y: 52, distance: 28.9
click at [281, 53] on input "( (ecom*) | "e commerce" | "e-commerce" ) (luxury | apparel) (market*)" at bounding box center [239, 56] width 134 height 6
click at [291, 78] on span "Auto Bidder" at bounding box center [288, 80] width 25 height 4
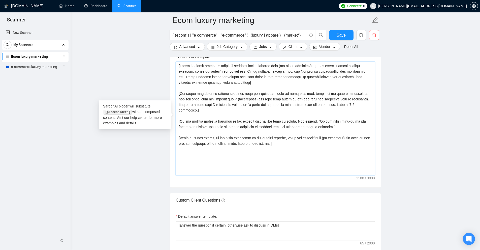
scroll to position [478, 0]
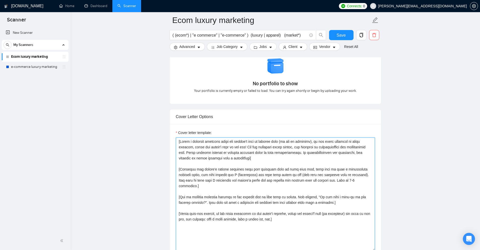
drag, startPoint x: 320, startPoint y: 150, endPoint x: 183, endPoint y: 152, distance: 136.7
click at [167, 122] on main "Ecom luxury marketing ( (ecom*) | "e commerce" | "e-commerce" ) (luxury | appar…" at bounding box center [275, 245] width 393 height 1407
click at [199, 164] on textarea "Cover letter template:" at bounding box center [275, 193] width 199 height 113
drag, startPoint x: 278, startPoint y: 229, endPoint x: 173, endPoint y: 135, distance: 140.0
click at [173, 135] on div "Cover letter template:" at bounding box center [275, 193] width 211 height 139
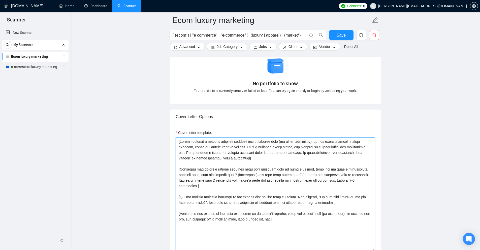
click at [268, 161] on textarea "Cover letter template:" at bounding box center [275, 193] width 199 height 113
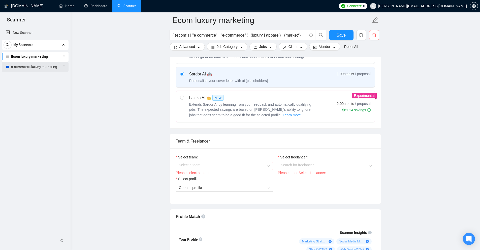
scroll to position [0, 0]
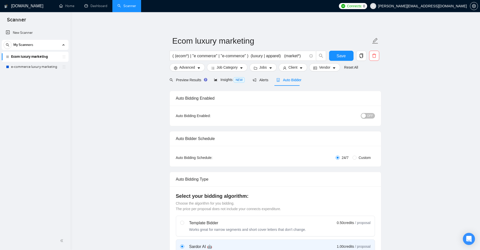
click at [18, 57] on link "Ecom luxury marketing" at bounding box center [35, 57] width 48 height 10
drag, startPoint x: 304, startPoint y: 80, endPoint x: 280, endPoint y: 80, distance: 23.9
click at [280, 80] on div "Preview Results Insights NEW Alerts Auto Bidder" at bounding box center [274, 80] width 211 height 12
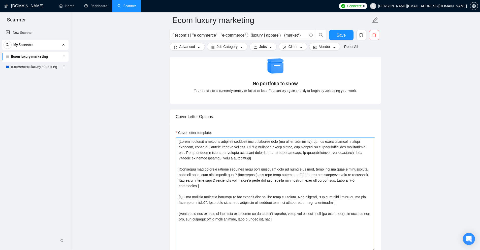
scroll to position [504, 0]
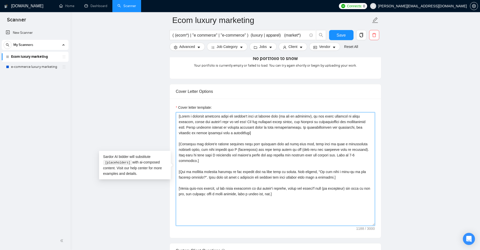
drag, startPoint x: 313, startPoint y: 199, endPoint x: 161, endPoint y: 97, distance: 183.0
click at [161, 97] on main "Ecom luxury marketing ( (ecom*) | "e commerce" | "e-commerce" ) (luxury | appar…" at bounding box center [275, 220] width 393 height 1407
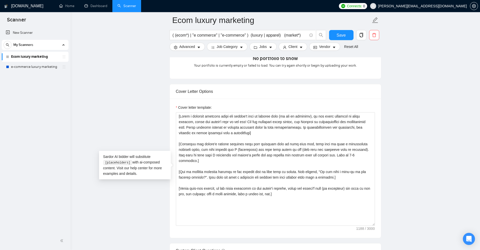
click at [186, 98] on div "Cover Letter Options" at bounding box center [275, 91] width 199 height 14
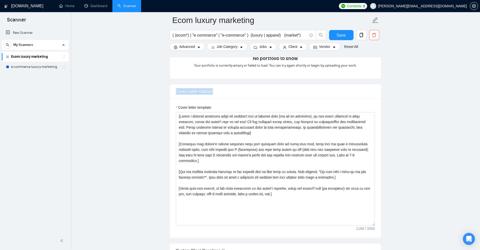
drag, startPoint x: 184, startPoint y: 93, endPoint x: 239, endPoint y: 96, distance: 54.7
click at [239, 96] on div "Cover Letter Options" at bounding box center [275, 91] width 211 height 15
click at [239, 96] on div "Cover Letter Options" at bounding box center [275, 91] width 199 height 14
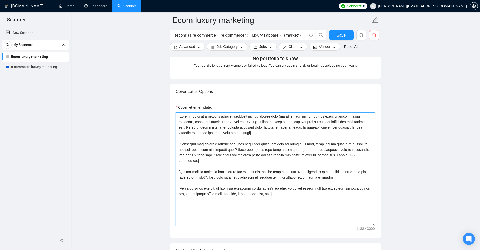
click at [307, 200] on textarea "Cover letter template:" at bounding box center [275, 168] width 199 height 113
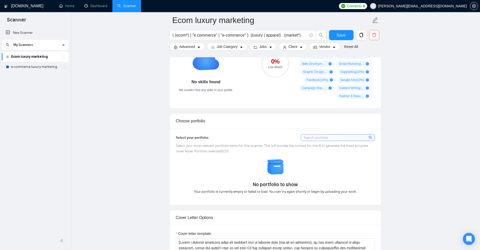
click at [292, 181] on span "No portfolio to show" at bounding box center [275, 184] width 45 height 7
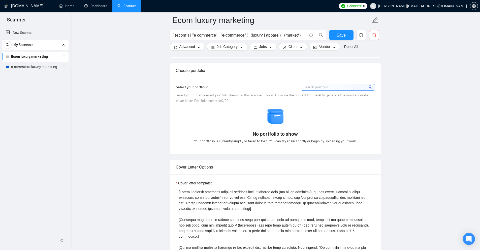
click at [206, 95] on span "Select your most relevant portfolio items for this scanner. This will provide t…" at bounding box center [272, 98] width 192 height 10
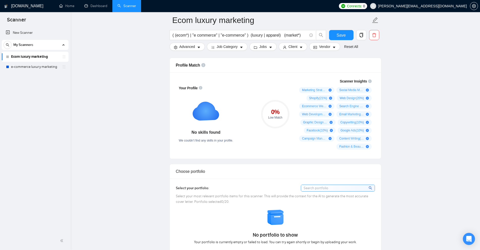
scroll to position [176, 0]
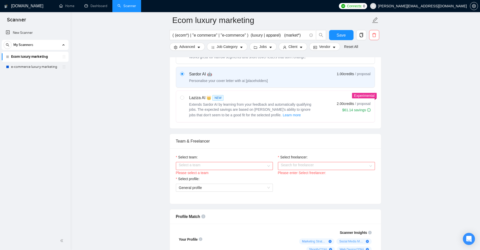
click at [216, 174] on div "Please select a team" at bounding box center [224, 173] width 97 height 6
click at [212, 162] on input "Select team:" at bounding box center [222, 166] width 87 height 8
click at [187, 175] on div "The TAC Agency" at bounding box center [224, 175] width 91 height 6
click at [301, 164] on input "Select freelancer:" at bounding box center [324, 166] width 87 height 8
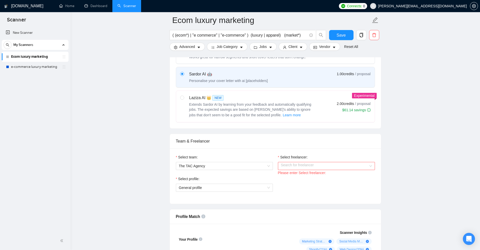
click at [286, 175] on div "Please enter Select freelancer:" at bounding box center [326, 173] width 97 height 6
click at [297, 164] on input "Select freelancer:" at bounding box center [324, 166] width 87 height 8
drag, startPoint x: 291, startPoint y: 173, endPoint x: 221, endPoint y: 194, distance: 73.5
click at [291, 173] on span "Taylor Allen" at bounding box center [294, 175] width 29 height 4
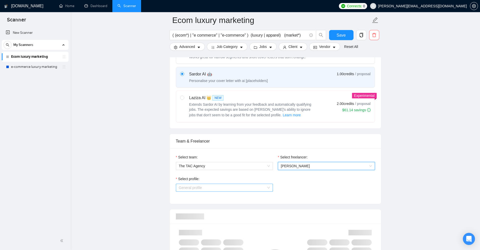
click at [216, 191] on span "General profile" at bounding box center [224, 188] width 91 height 8
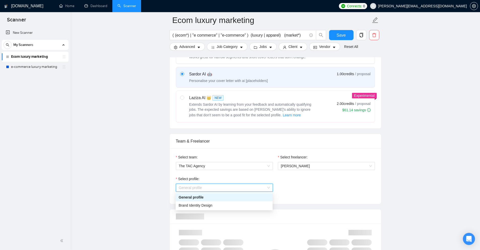
click at [223, 205] on div "Brand Identity Design" at bounding box center [224, 205] width 91 height 6
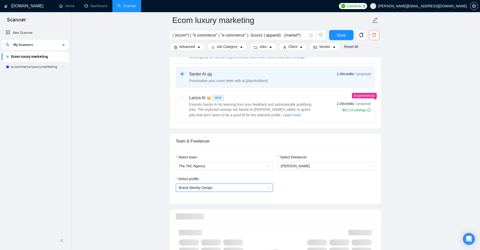
scroll to position [352, 0]
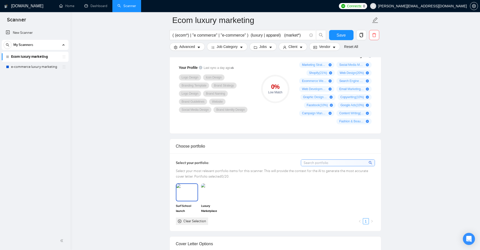
click at [188, 197] on img at bounding box center [186, 192] width 21 height 17
click at [217, 196] on img at bounding box center [211, 192] width 21 height 17
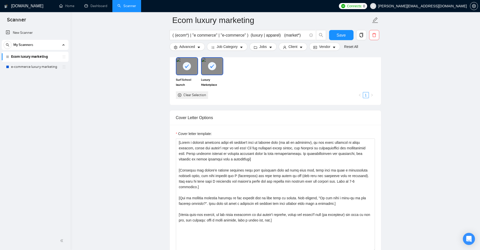
scroll to position [529, 0]
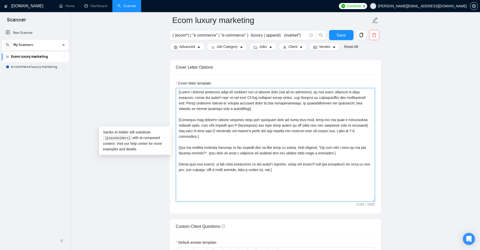
drag, startPoint x: 301, startPoint y: 180, endPoint x: 214, endPoint y: 105, distance: 114.6
click at [167, 81] on main "Ecom luxury marketing ( (ecom*) | "e commerce" | "e-commerce" ) (luxury | appar…" at bounding box center [275, 195] width 393 height 1408
click at [214, 105] on textarea "Cover letter template:" at bounding box center [275, 144] width 199 height 113
drag, startPoint x: 259, startPoint y: 109, endPoint x: 132, endPoint y: 69, distance: 133.4
click at [125, 68] on main "Ecom luxury marketing ( (ecom*) | "e commerce" | "e-commerce" ) (luxury | appar…" at bounding box center [275, 195] width 393 height 1408
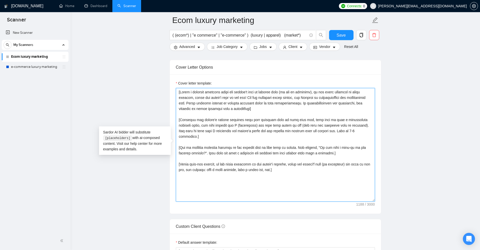
click at [267, 101] on textarea "Cover letter template:" at bounding box center [275, 144] width 199 height 113
click at [183, 91] on textarea "Cover letter template:" at bounding box center [275, 144] width 199 height 113
drag, startPoint x: 183, startPoint y: 91, endPoint x: 254, endPoint y: 90, distance: 70.3
click at [254, 90] on textarea "Cover letter template:" at bounding box center [275, 144] width 199 height 113
click at [260, 90] on textarea "Cover letter template:" at bounding box center [275, 144] width 199 height 113
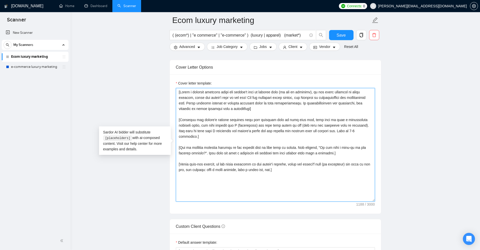
drag, startPoint x: 254, startPoint y: 90, endPoint x: 289, endPoint y: 92, distance: 35.3
click at [289, 92] on textarea "Cover letter template:" at bounding box center [275, 144] width 199 height 113
click at [290, 95] on textarea "Cover letter template:" at bounding box center [275, 144] width 199 height 113
click at [330, 91] on textarea "Cover letter template:" at bounding box center [275, 144] width 199 height 113
drag, startPoint x: 315, startPoint y: 90, endPoint x: 351, endPoint y: 88, distance: 36.1
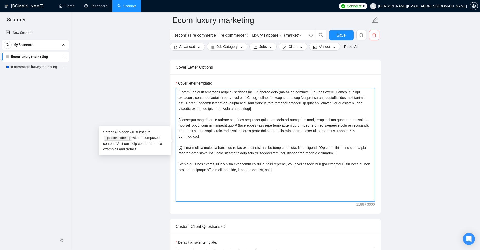
click at [351, 88] on textarea "Cover letter template:" at bounding box center [275, 144] width 199 height 113
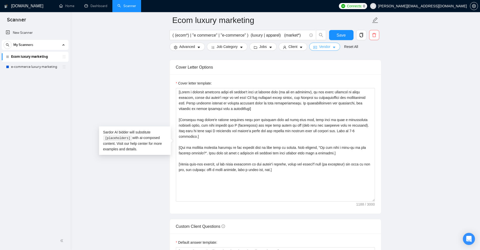
click at [325, 49] on span "Vendor" at bounding box center [324, 47] width 11 height 6
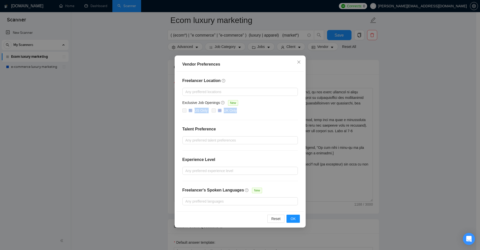
drag, startPoint x: 246, startPoint y: 112, endPoint x: 203, endPoint y: 123, distance: 44.3
click at [193, 112] on div "US Only UK Only" at bounding box center [239, 111] width 115 height 6
click at [208, 127] on h4 "Talent Preference" at bounding box center [239, 129] width 115 height 6
click at [126, 46] on div "Vendor Preferences Freelancer Location Any preffered locations Exclusive Job Op…" at bounding box center [240, 125] width 480 height 250
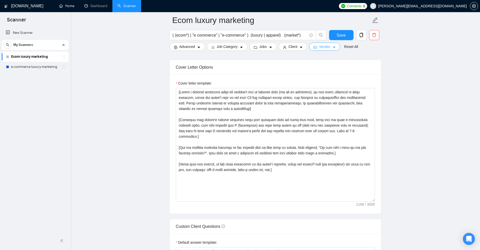
click at [319, 49] on span "Vendor" at bounding box center [324, 47] width 11 height 6
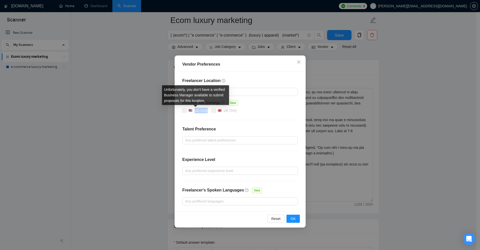
drag, startPoint x: 194, startPoint y: 111, endPoint x: 207, endPoint y: 117, distance: 13.7
click at [206, 113] on div "US Only" at bounding box center [200, 111] width 13 height 6
click at [201, 109] on div "US Only" at bounding box center [200, 111] width 13 height 6
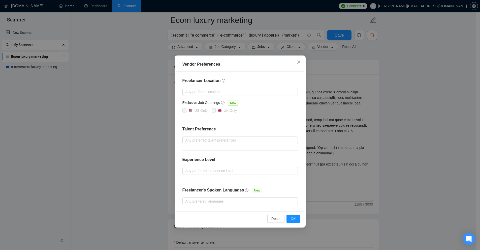
click at [383, 117] on div "Vendor Preferences Freelancer Location Any preffered locations Exclusive Job Op…" at bounding box center [240, 125] width 480 height 250
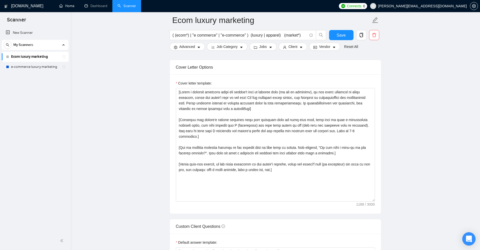
click at [469, 239] on icon "Open Intercom Messenger" at bounding box center [469, 238] width 6 height 7
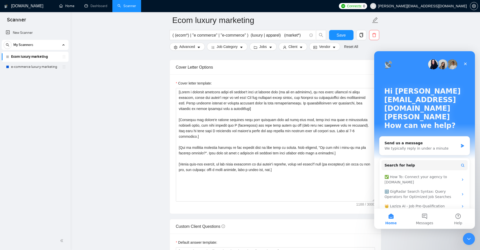
scroll to position [0, 0]
click at [404, 162] on span "Search for help" at bounding box center [399, 164] width 30 height 5
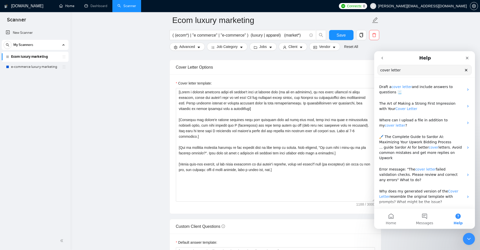
click at [421, 72] on input "cover letter" at bounding box center [424, 70] width 94 height 10
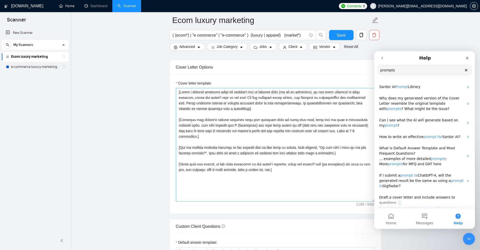
type input "prompts"
drag, startPoint x: 255, startPoint y: 148, endPoint x: 301, endPoint y: 115, distance: 56.5
click at [141, 62] on main "Ecom luxury marketing ( (ecom*) | "e commerce" | "e-commerce" ) (luxury | appar…" at bounding box center [275, 195] width 393 height 1408
click at [319, 147] on textarea "Cover letter template:" at bounding box center [275, 144] width 199 height 113
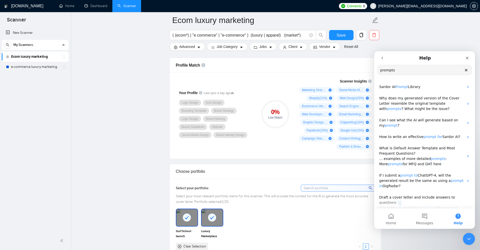
scroll to position [252, 0]
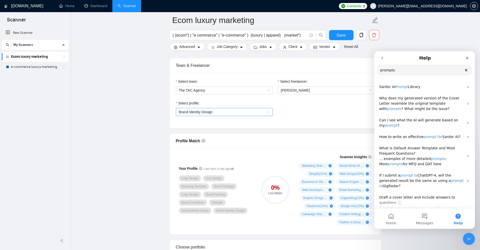
click at [214, 111] on span "Brand Identity Design" at bounding box center [224, 112] width 91 height 8
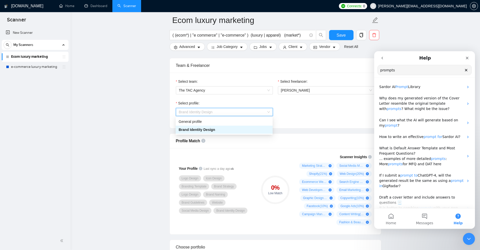
click at [277, 190] on div "0 %" at bounding box center [275, 187] width 28 height 6
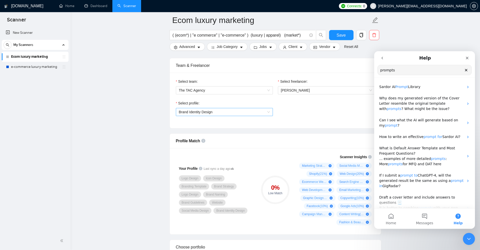
click at [227, 111] on span "Brand Identity Design" at bounding box center [224, 112] width 91 height 8
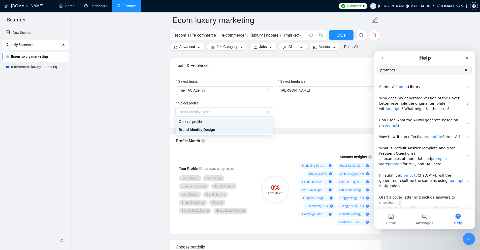
click at [190, 121] on div "General profile" at bounding box center [224, 122] width 91 height 6
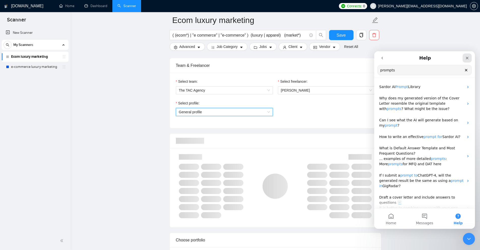
click at [469, 57] on div "Close" at bounding box center [466, 57] width 9 height 9
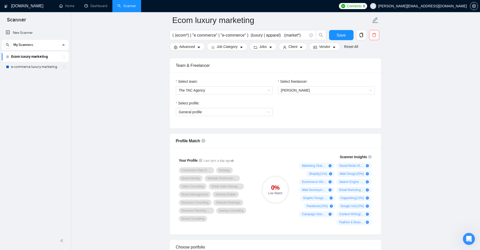
scroll to position [0, 0]
drag, startPoint x: 267, startPoint y: 188, endPoint x: 285, endPoint y: 200, distance: 21.2
click at [285, 200] on div "0 % Low Match" at bounding box center [275, 189] width 28 height 28
click at [284, 196] on circle at bounding box center [275, 189] width 27 height 27
click at [216, 109] on span "General profile" at bounding box center [224, 112] width 91 height 8
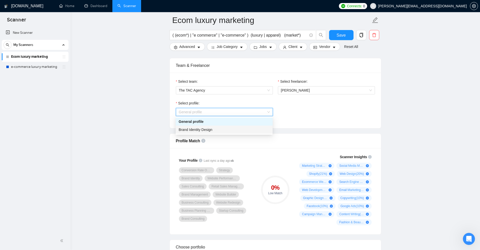
click at [188, 131] on span "Brand Identity Design" at bounding box center [196, 129] width 34 height 4
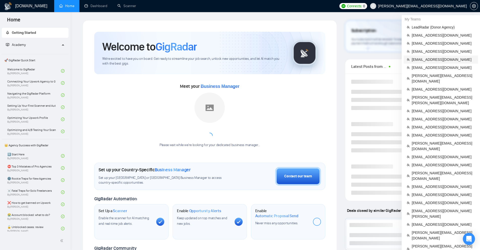
click at [426, 58] on span "[EMAIL_ADDRESS][DOMAIN_NAME]" at bounding box center [442, 60] width 63 height 6
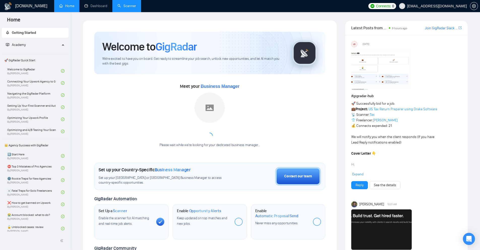
click at [117, 7] on link "Scanner" at bounding box center [126, 6] width 19 height 4
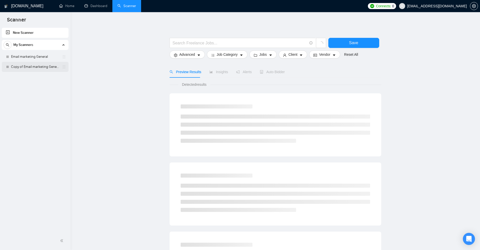
click at [37, 64] on link "Copy of Email marketing General" at bounding box center [35, 67] width 48 height 10
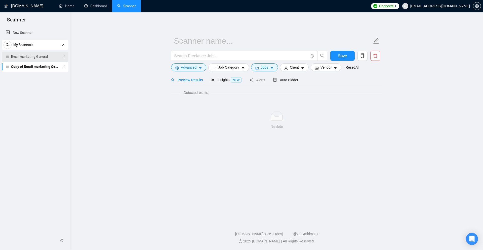
click at [36, 57] on link "Email marketing General" at bounding box center [35, 57] width 48 height 10
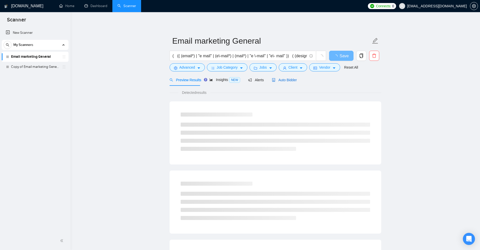
click at [291, 80] on span "Auto Bidder" at bounding box center [284, 80] width 25 height 4
